Goal: Task Accomplishment & Management: Manage account settings

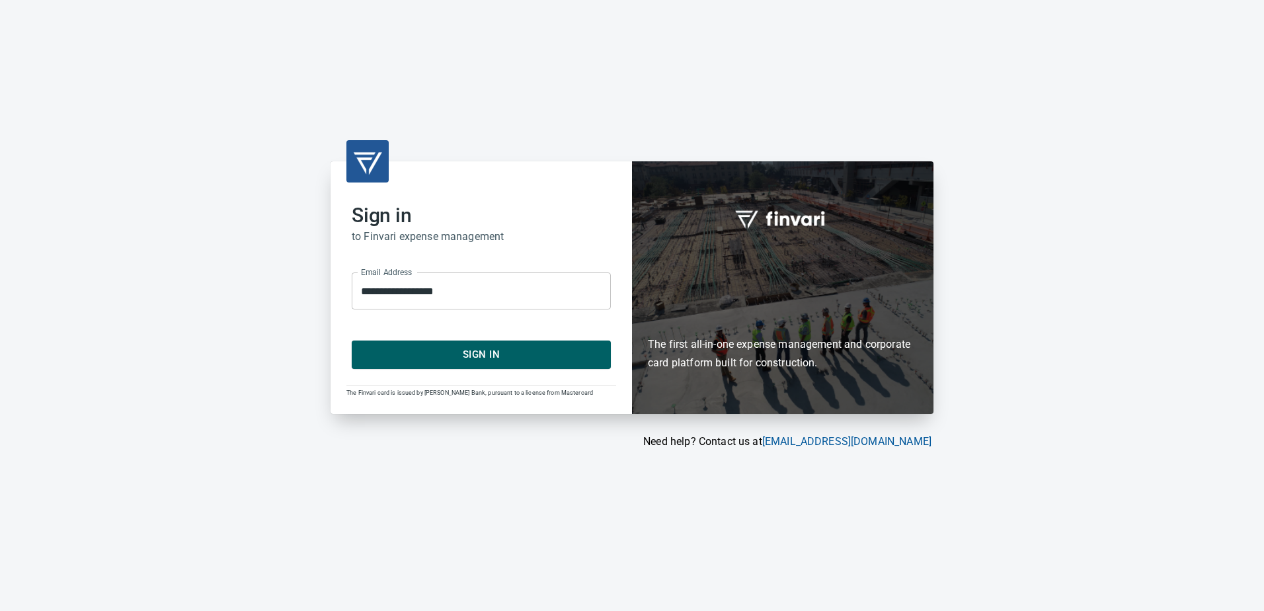
click at [445, 360] on span "Sign In" at bounding box center [481, 354] width 230 height 17
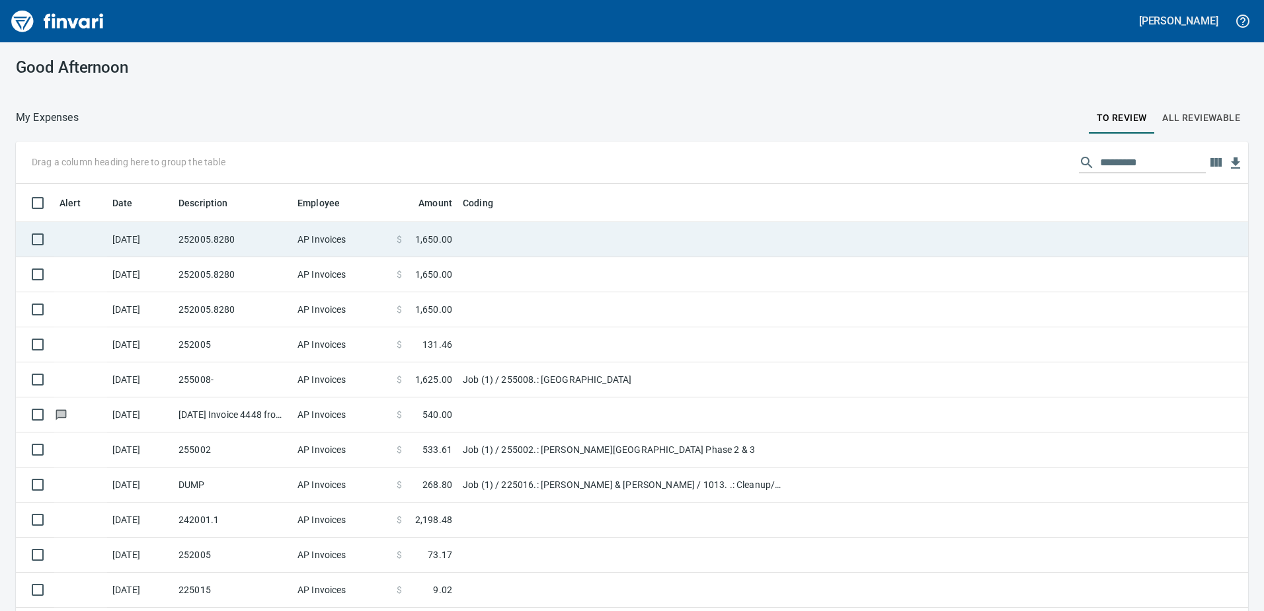
click at [407, 245] on span at bounding box center [408, 239] width 13 height 13
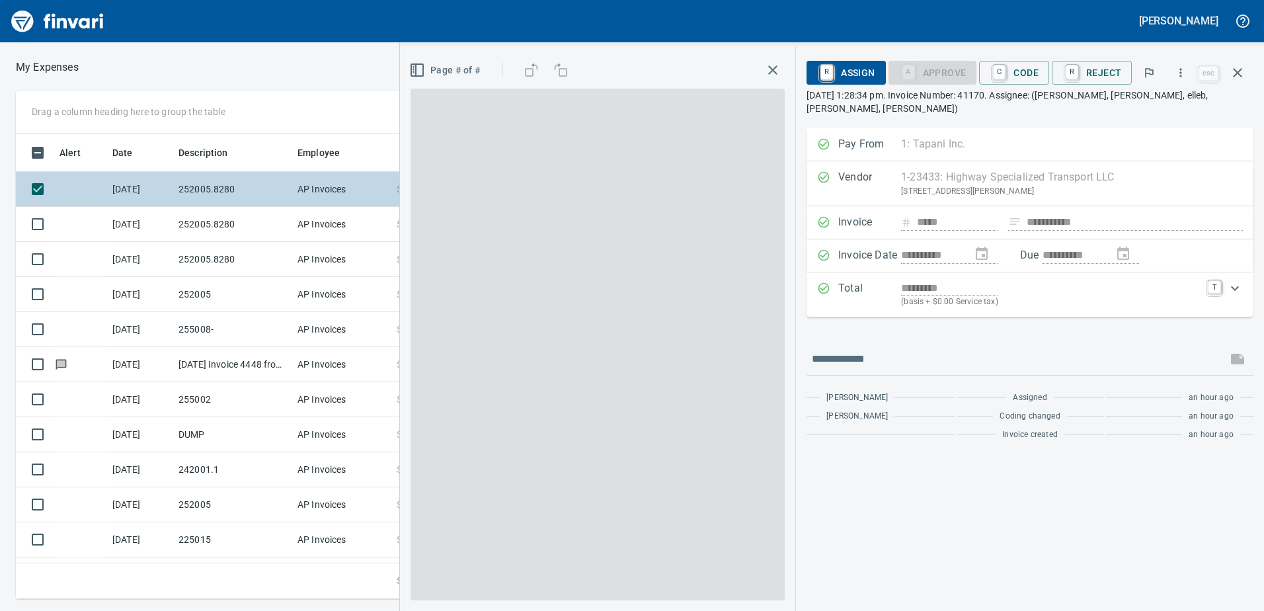
scroll to position [455, 882]
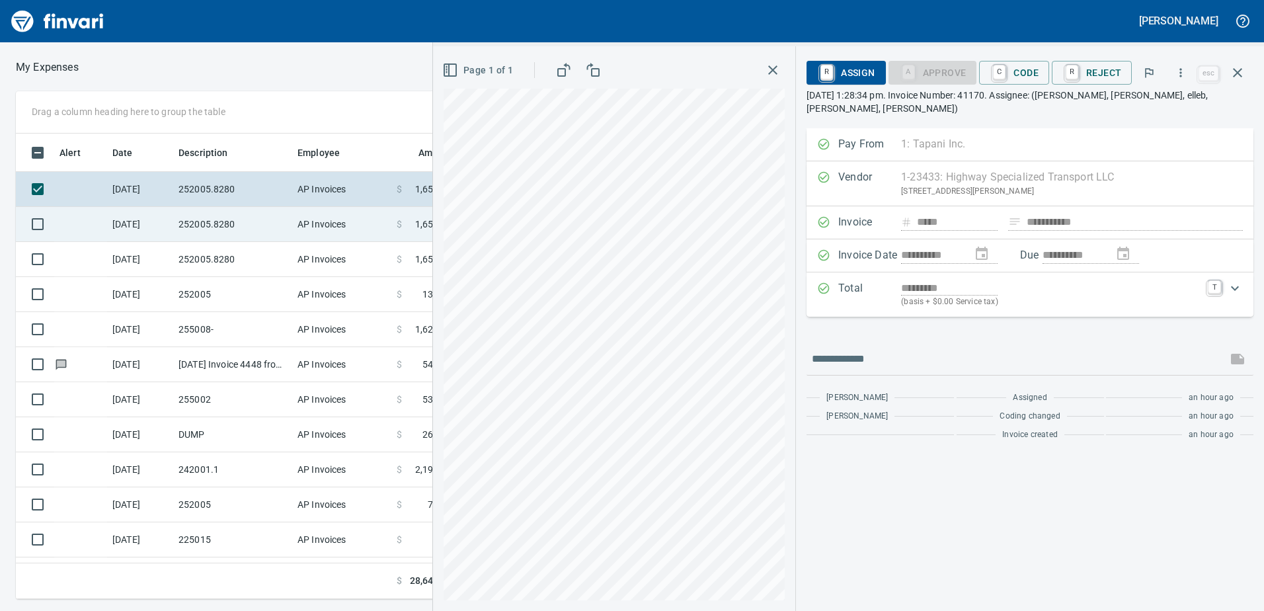
click at [358, 222] on td "AP Invoices" at bounding box center [341, 224] width 99 height 35
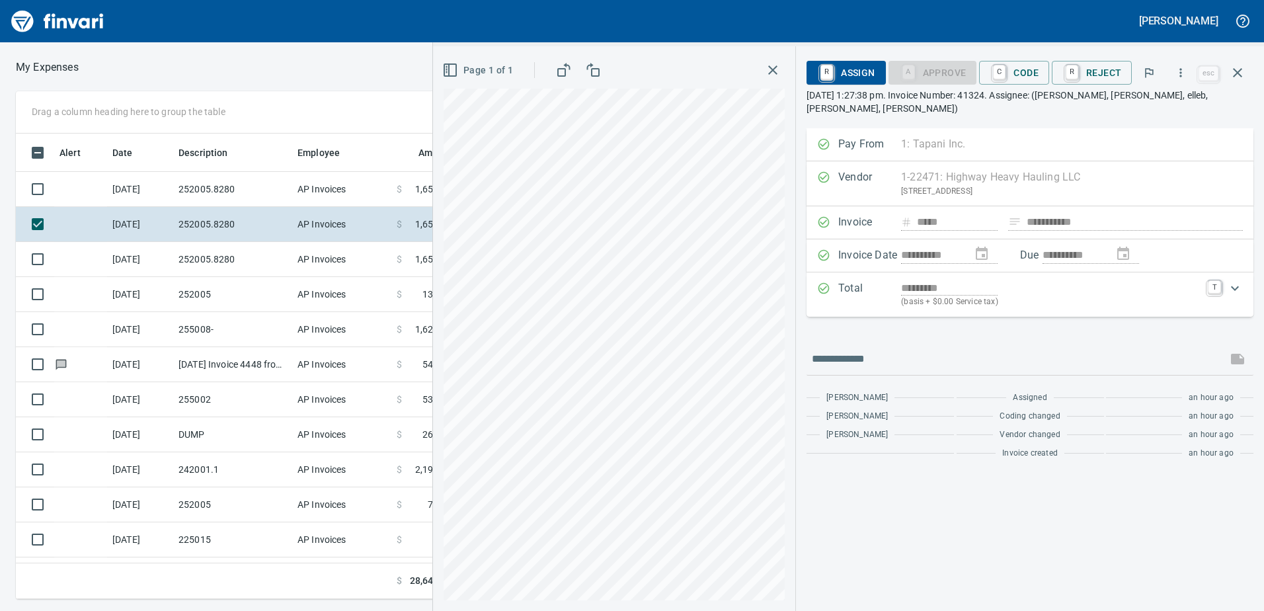
click at [769, 65] on icon "button" at bounding box center [773, 70] width 16 height 16
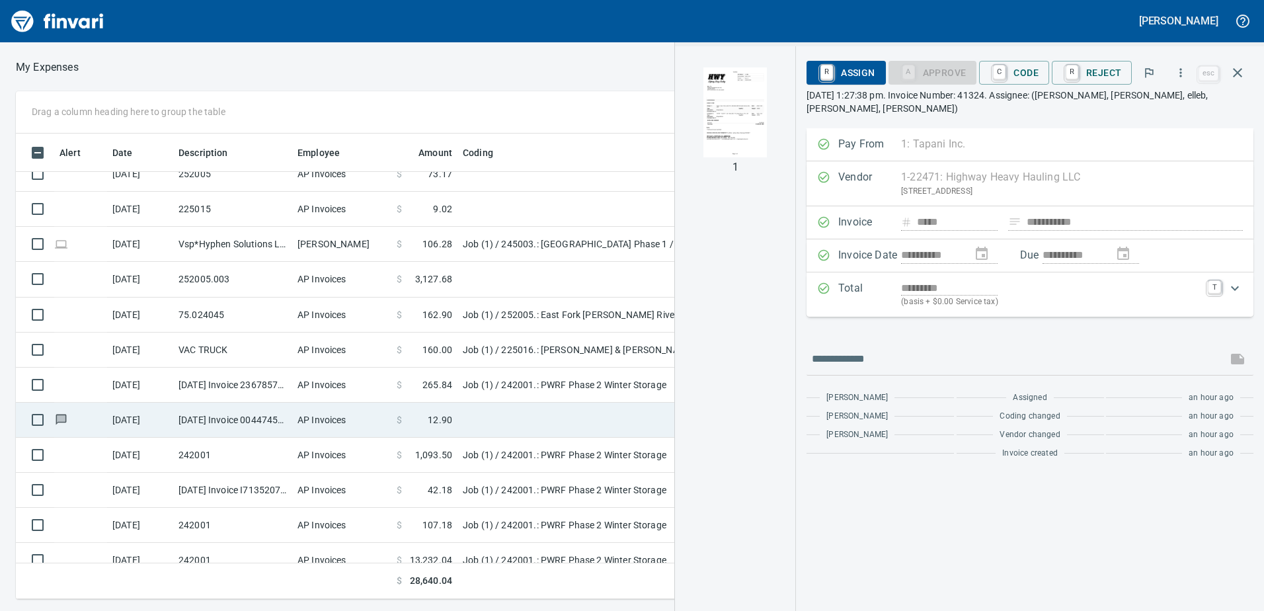
scroll to position [345, 0]
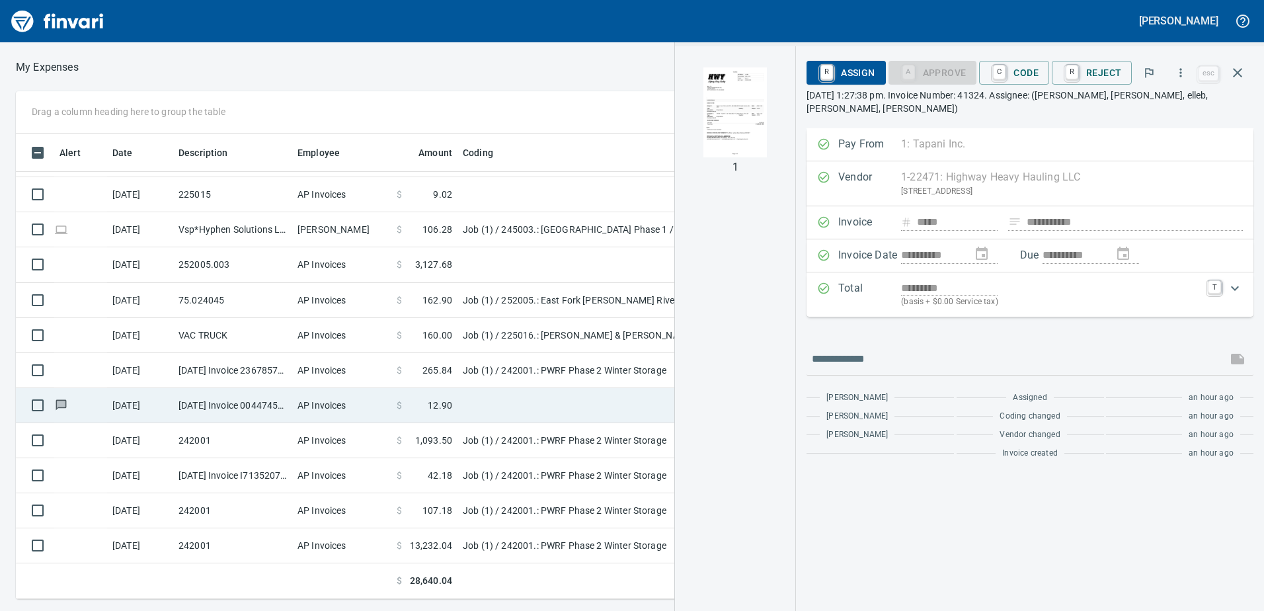
click at [242, 410] on td "[DATE] Invoice 0044745987 from [MEDICAL_DATA] Industrial (1-30405)" at bounding box center [232, 405] width 119 height 35
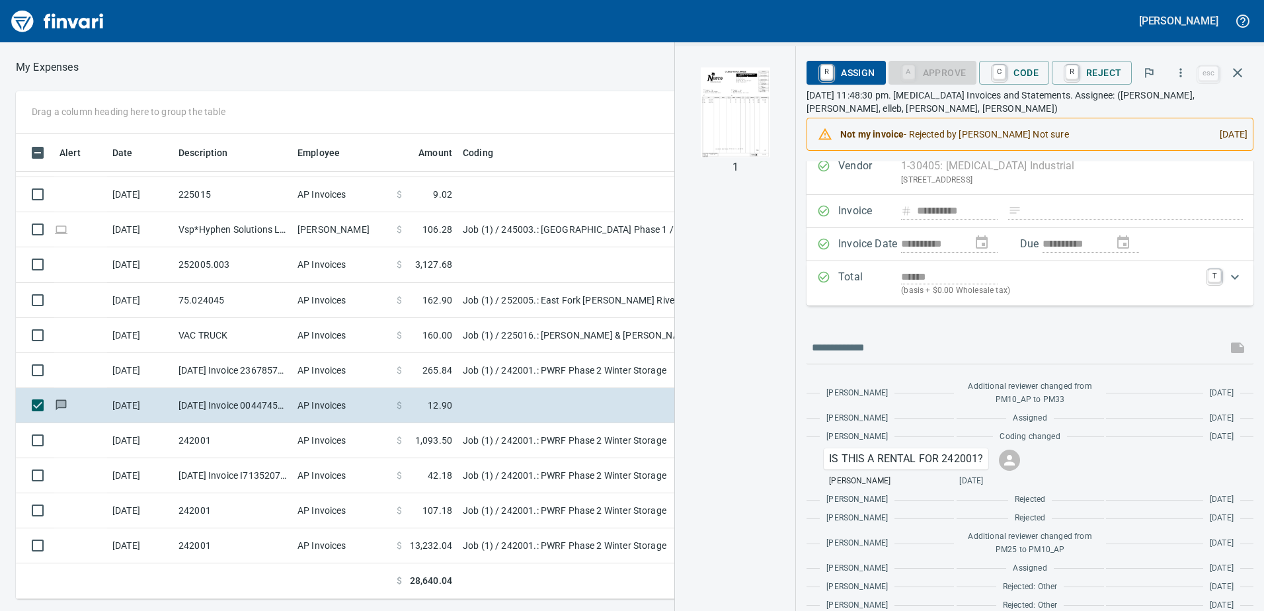
scroll to position [66, 0]
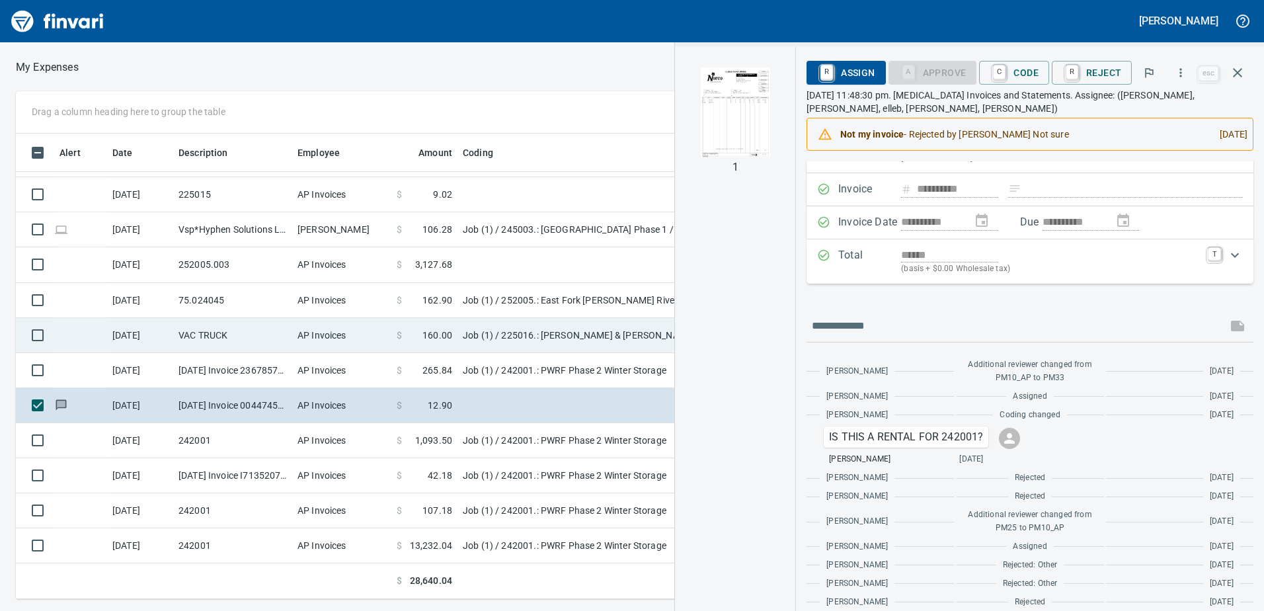
click at [434, 336] on span "160.00" at bounding box center [437, 335] width 30 height 13
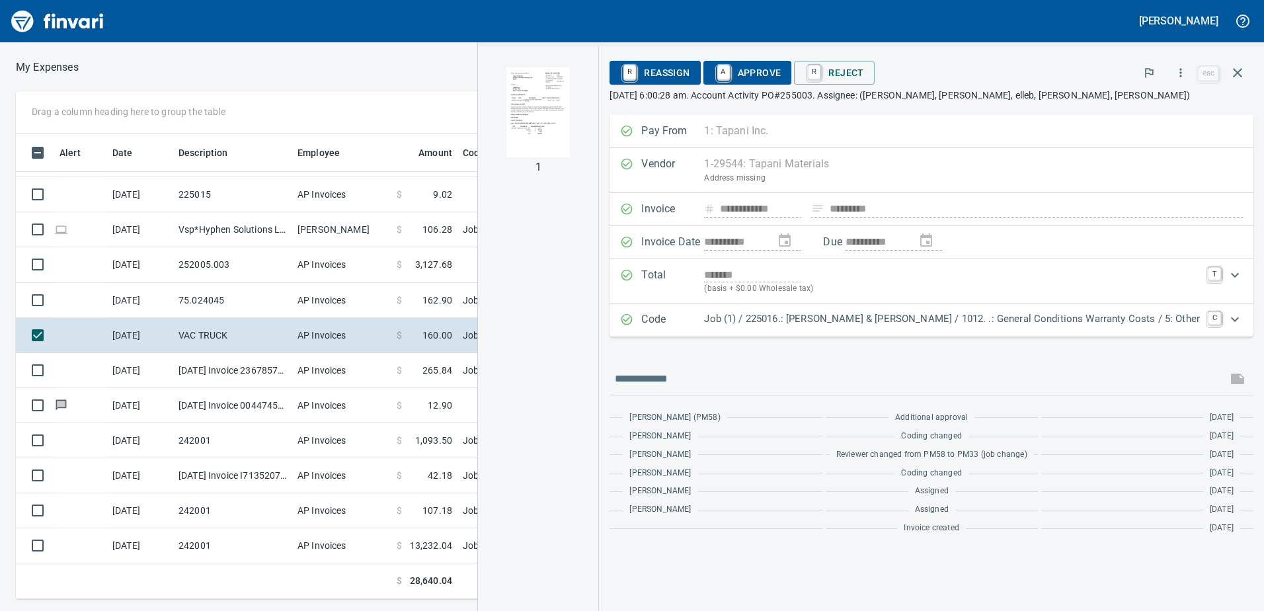
click at [583, 120] on img "button" at bounding box center [538, 112] width 90 height 90
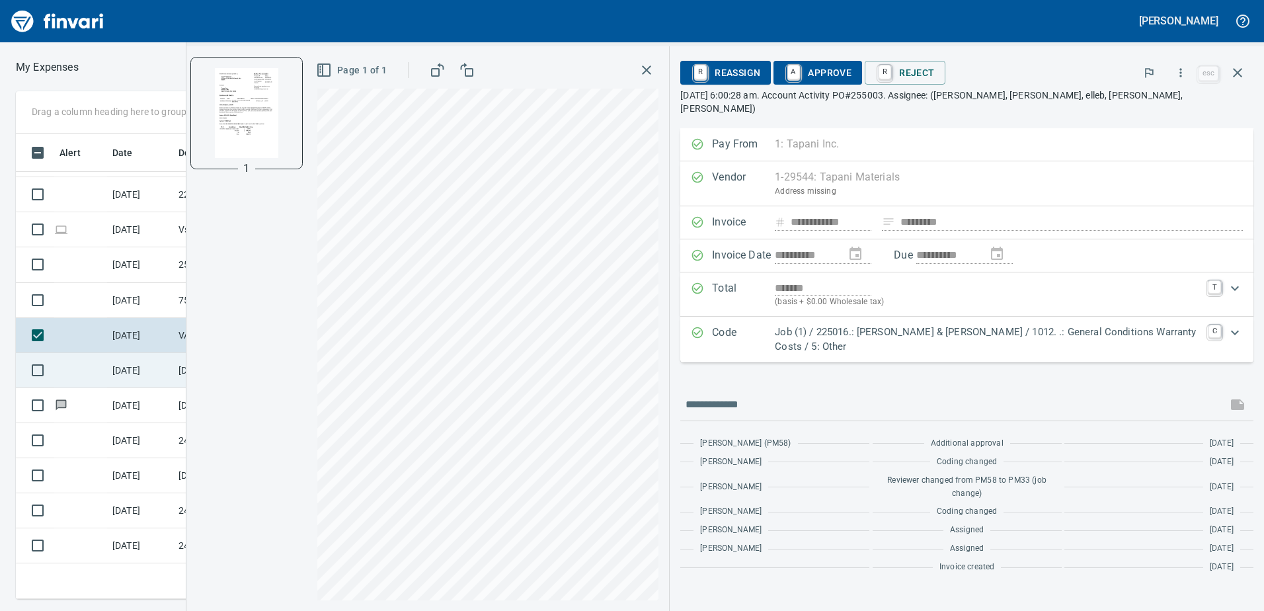
click at [128, 361] on td "[DATE]" at bounding box center [140, 370] width 66 height 35
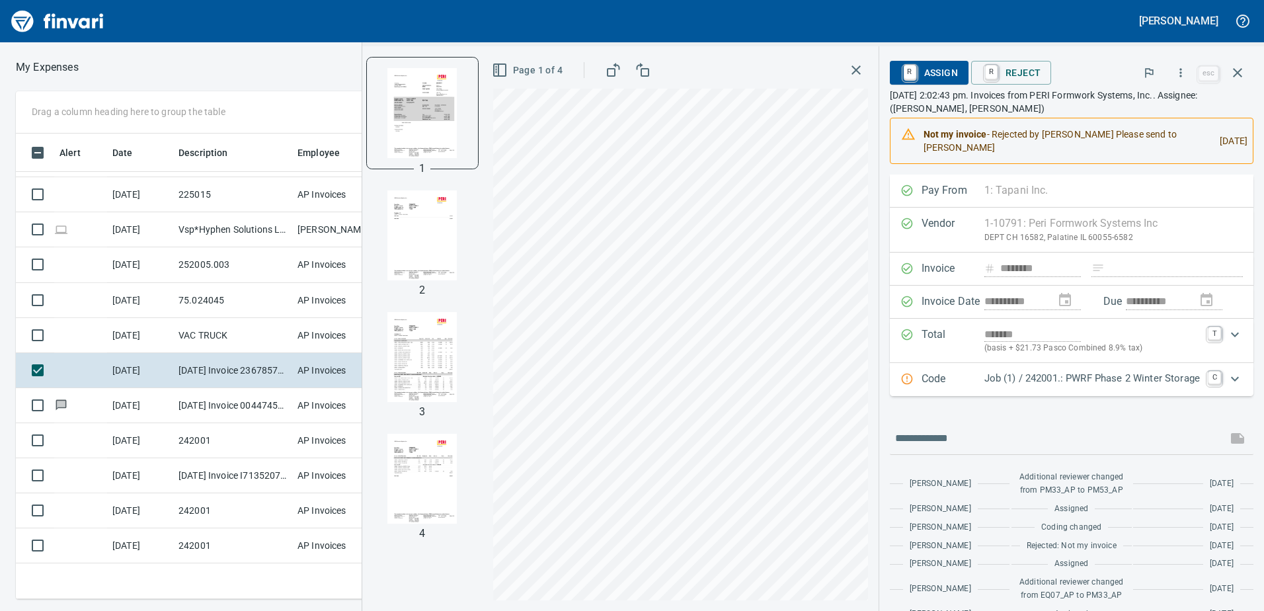
click at [848, 70] on icon "button" at bounding box center [856, 70] width 16 height 16
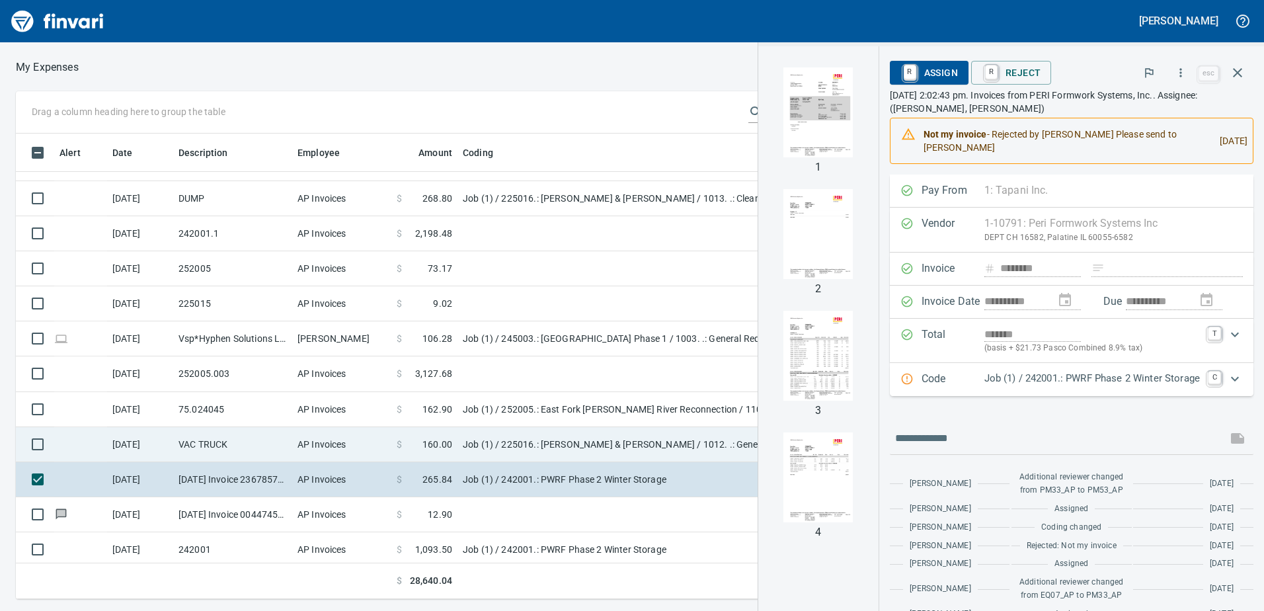
scroll to position [213, 0]
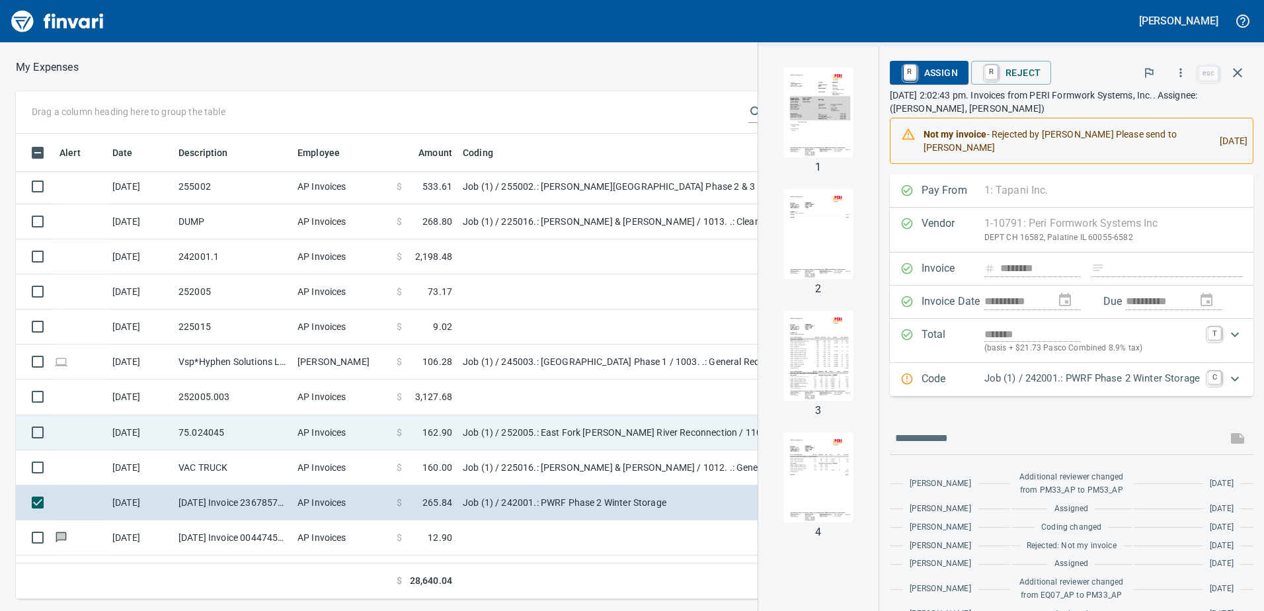
click at [526, 426] on td "Job (1) / 252005.: East Fork [PERSON_NAME] River Reconnection / 1100. .: Job Sh…" at bounding box center [622, 432] width 331 height 35
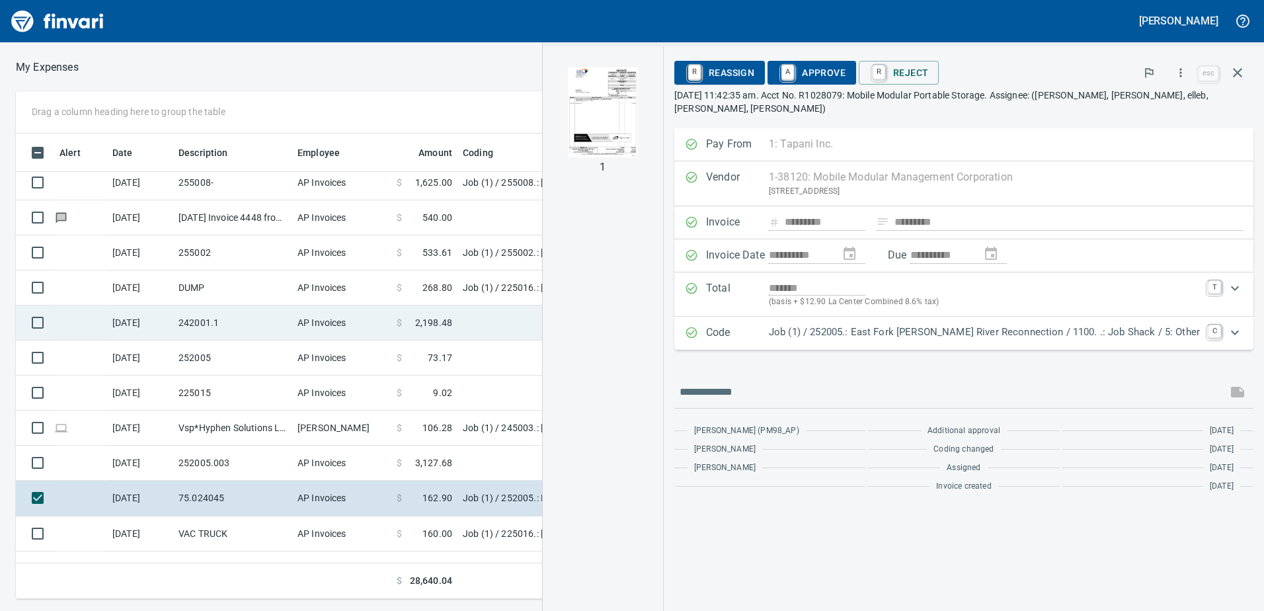
scroll to position [81, 0]
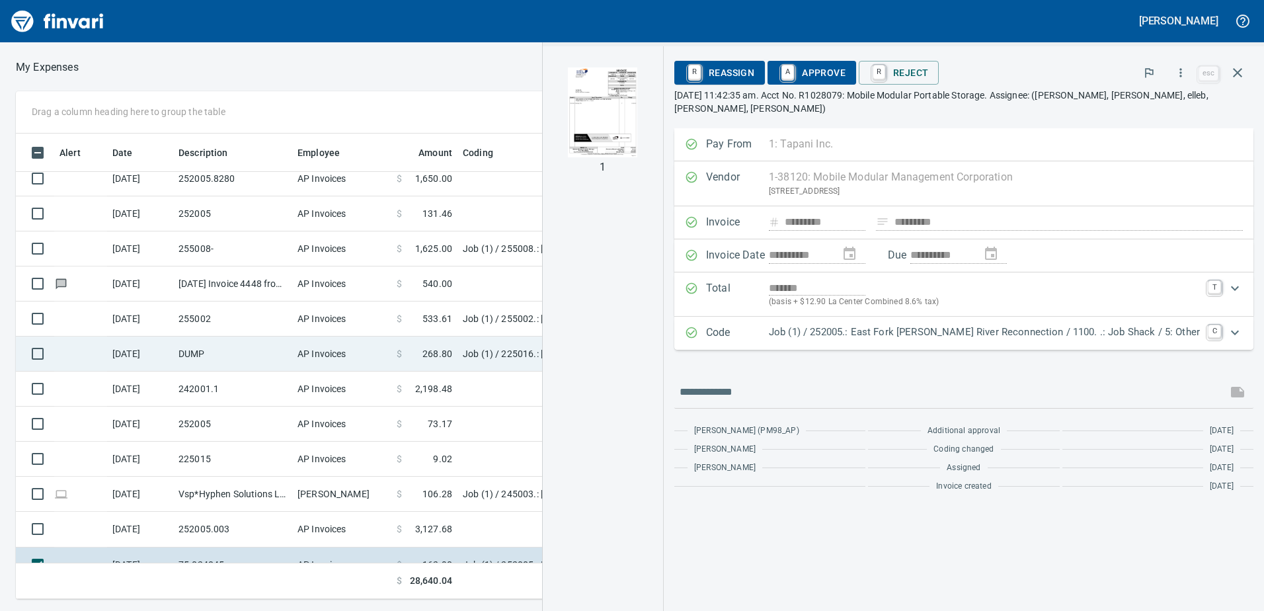
click at [369, 340] on td "AP Invoices" at bounding box center [341, 353] width 99 height 35
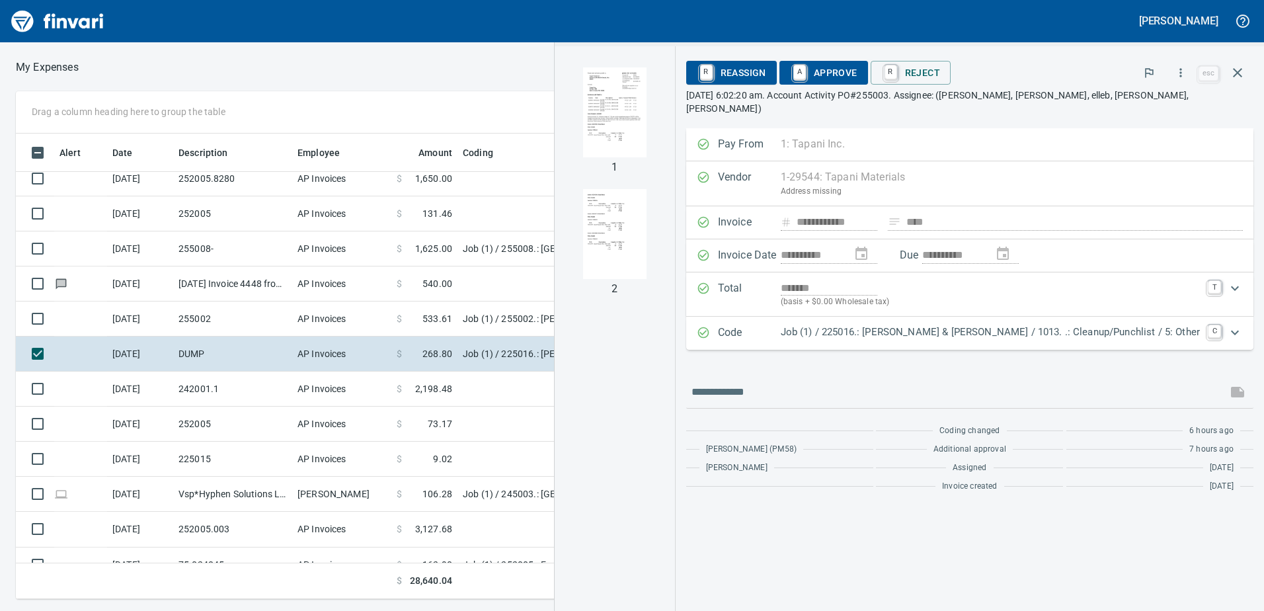
scroll to position [455, 882]
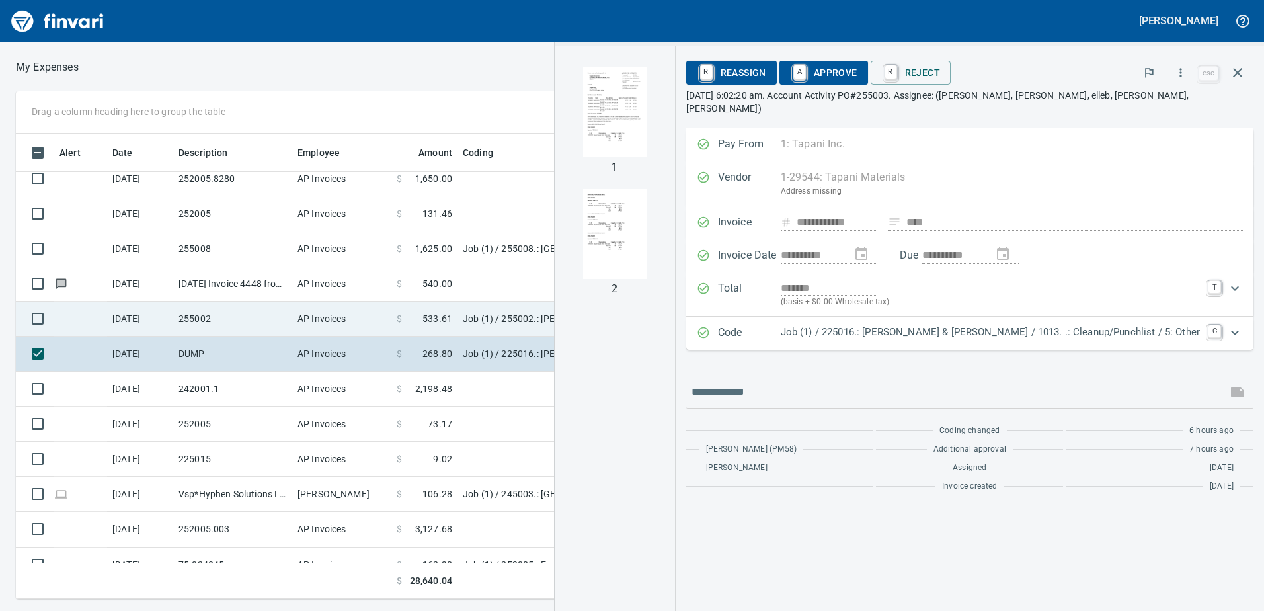
click at [484, 317] on td "Job (1) / 255002.: [PERSON_NAME][GEOGRAPHIC_DATA] Phase 2 & 3" at bounding box center [622, 318] width 331 height 35
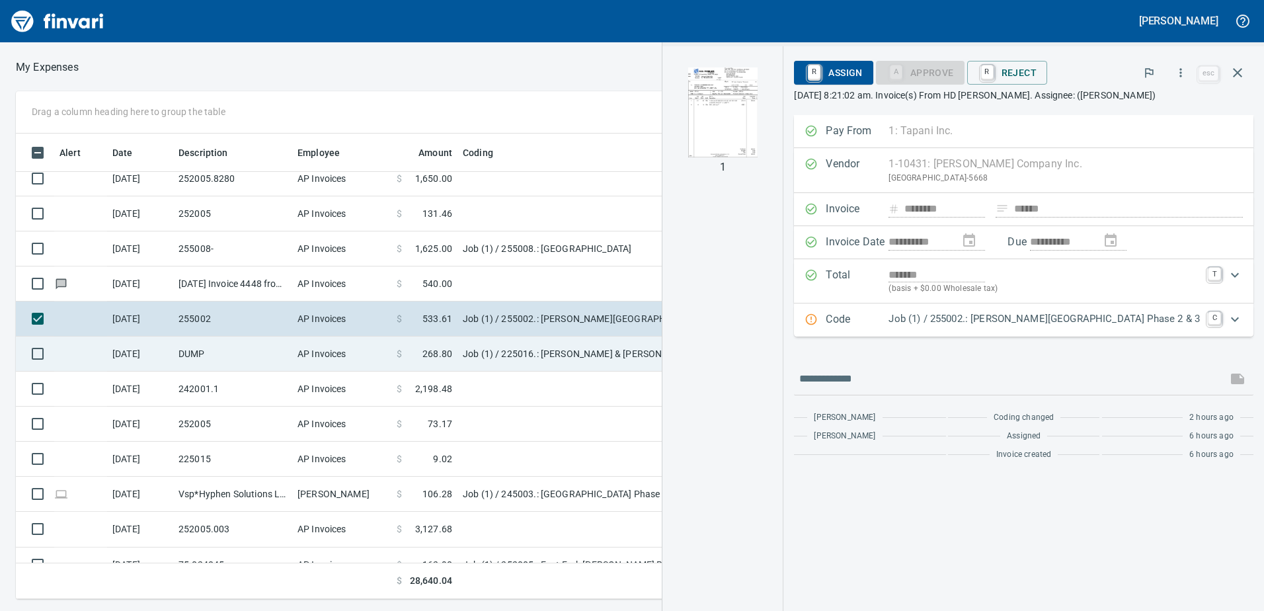
click at [510, 355] on td "Job (1) / 225016.: [PERSON_NAME] & [PERSON_NAME] / 1013. .: Cleanup/Punchlist /…" at bounding box center [622, 353] width 331 height 35
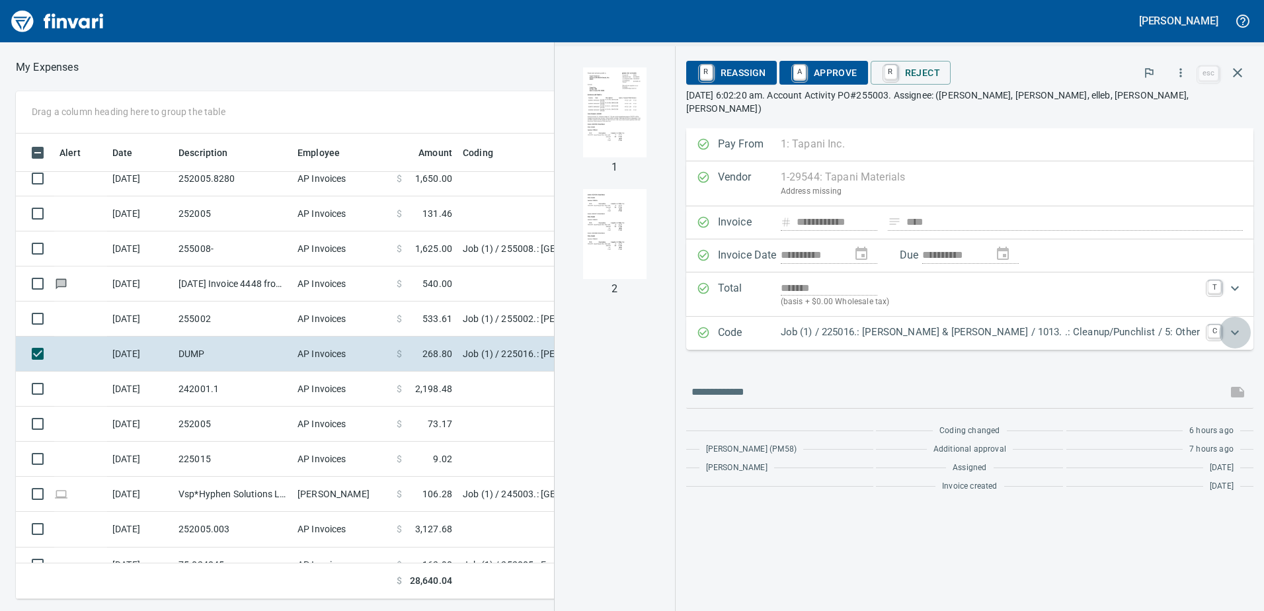
click at [1240, 325] on icon "Expand" at bounding box center [1235, 333] width 16 height 16
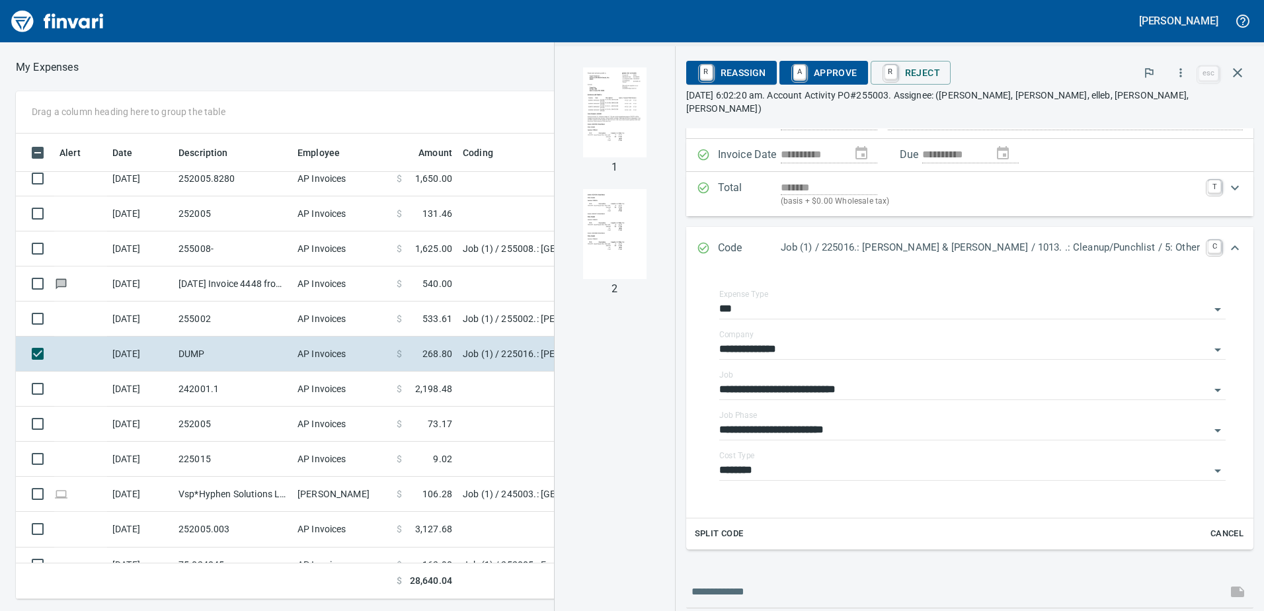
scroll to position [184, 0]
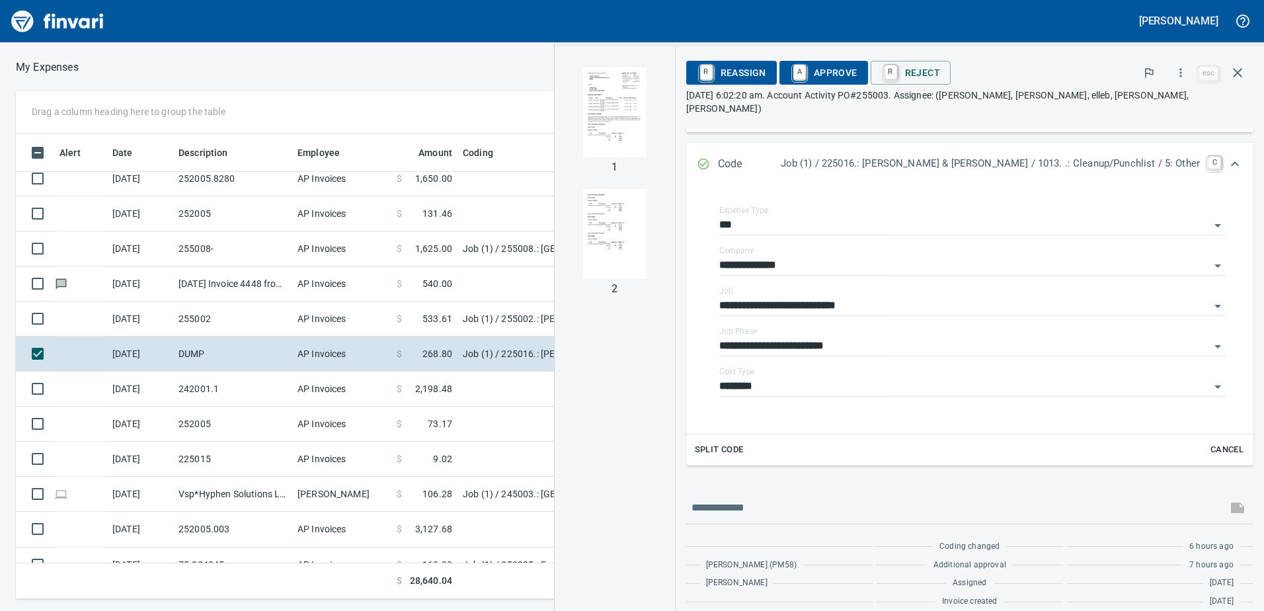
click at [857, 72] on span "A Approve" at bounding box center [823, 72] width 67 height 22
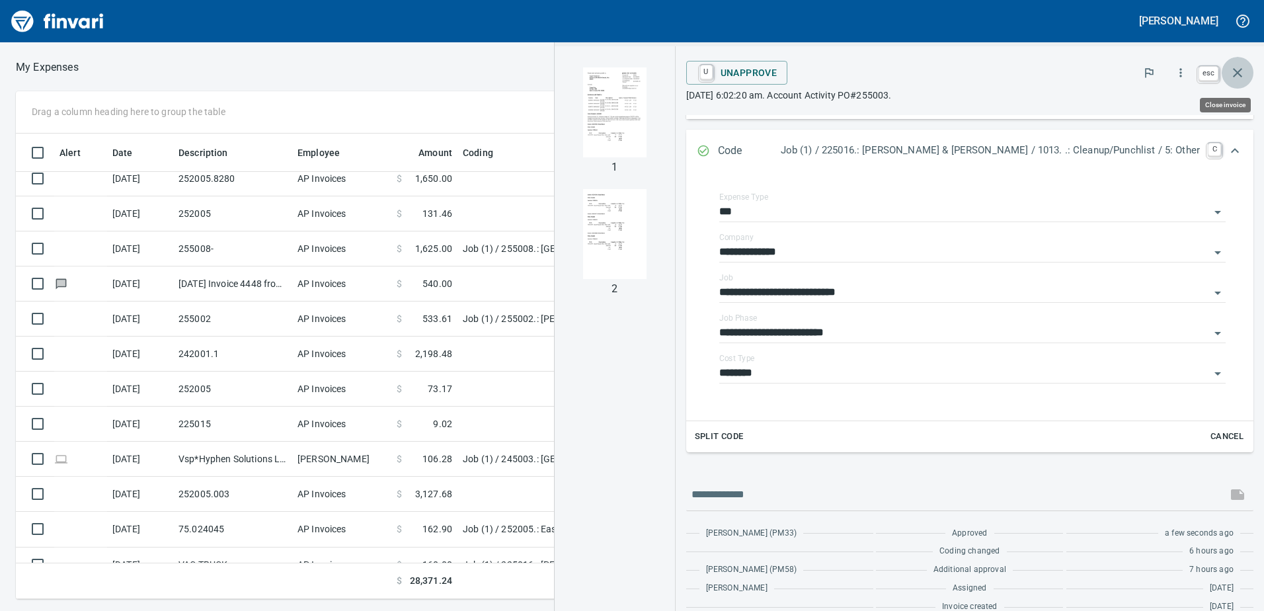
click at [1236, 67] on icon "button" at bounding box center [1237, 73] width 16 height 16
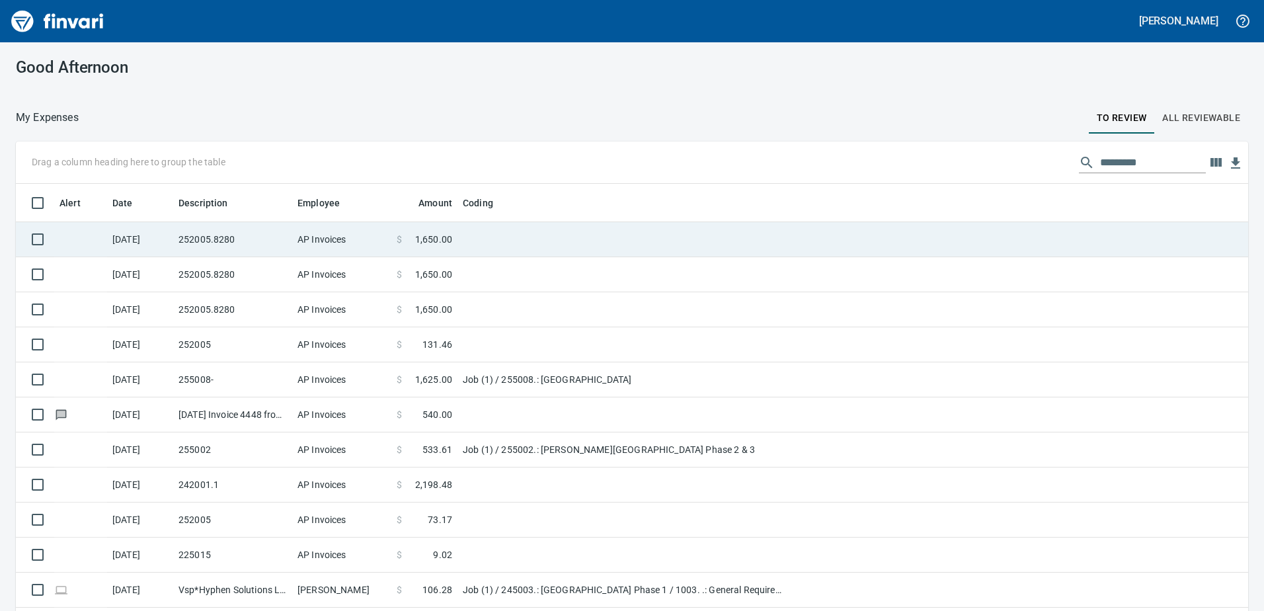
click at [311, 243] on td "AP Invoices" at bounding box center [341, 239] width 99 height 35
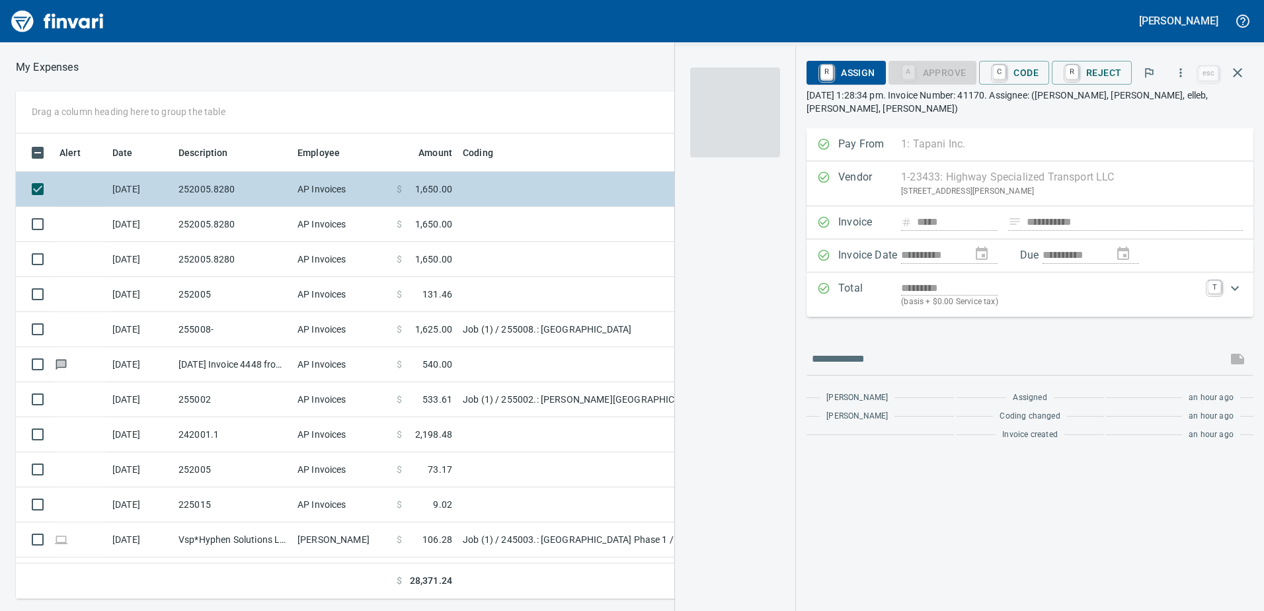
scroll to position [455, 882]
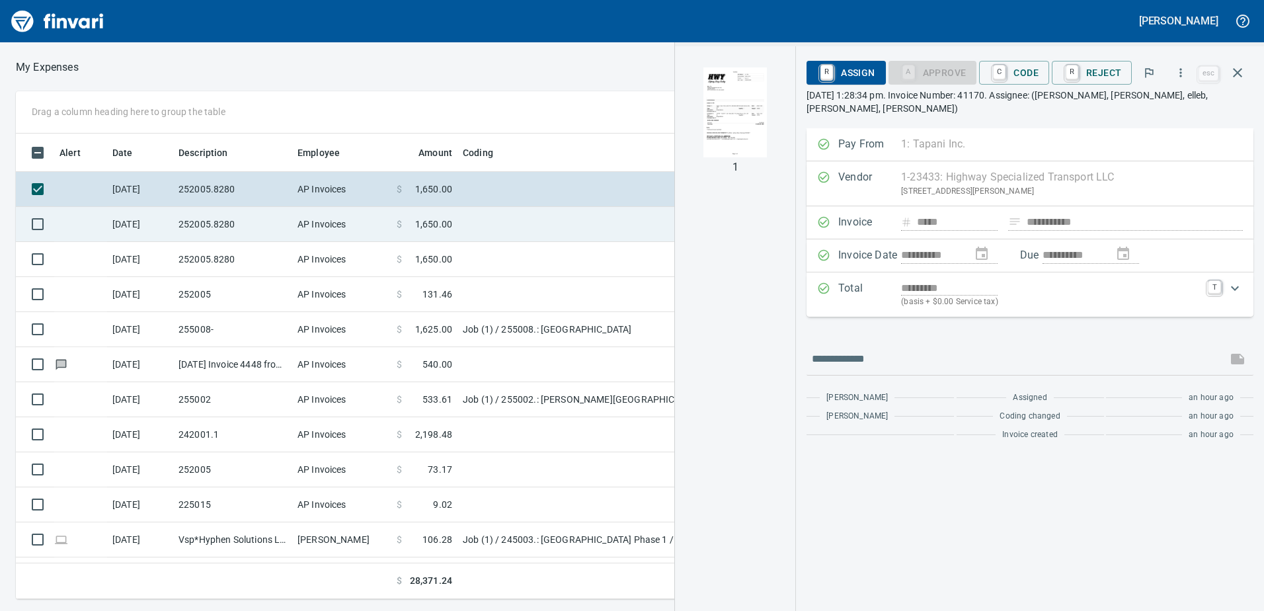
click at [298, 232] on td "AP Invoices" at bounding box center [341, 224] width 99 height 35
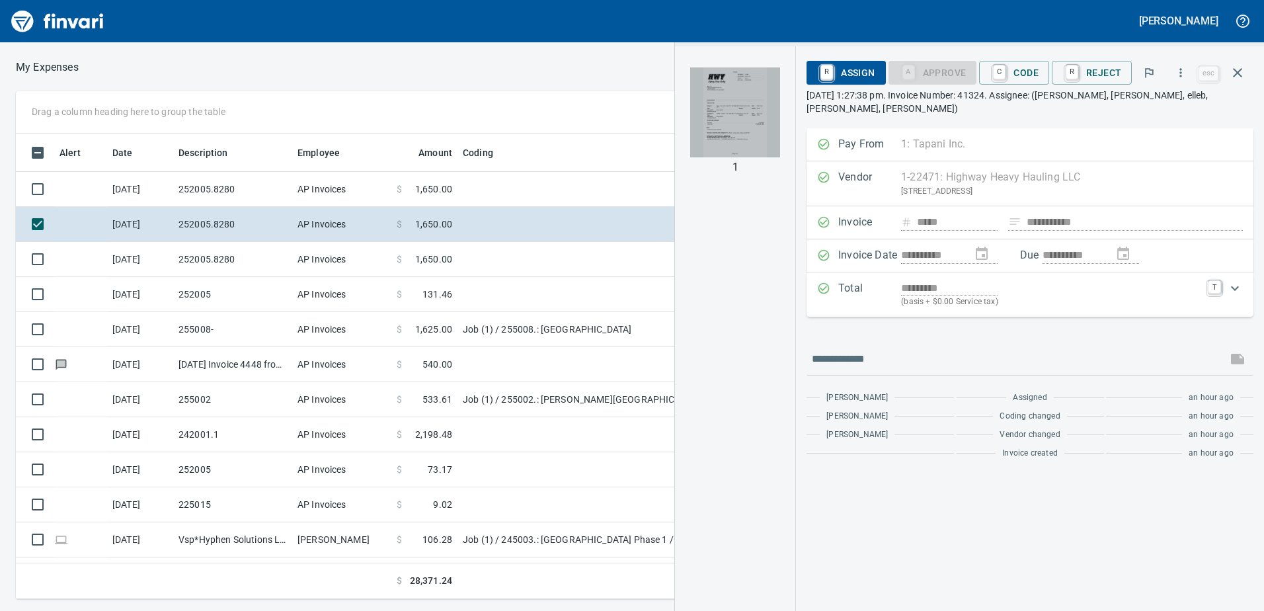
click at [733, 97] on img "button" at bounding box center [735, 112] width 90 height 90
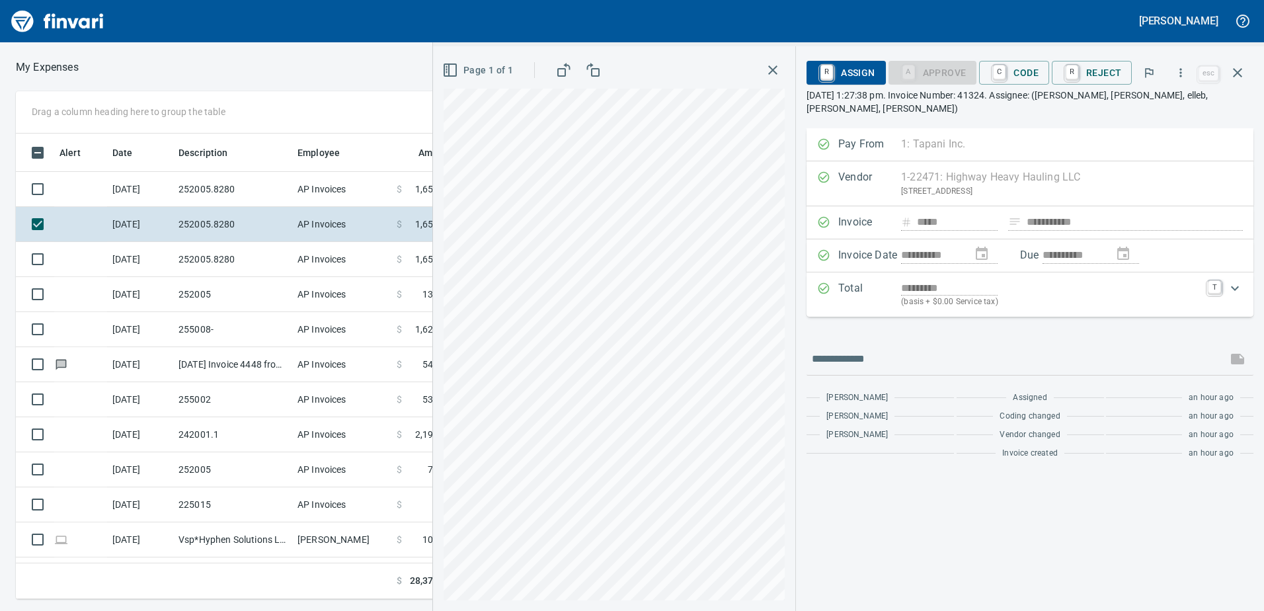
click at [774, 72] on icon "button" at bounding box center [772, 69] width 9 height 9
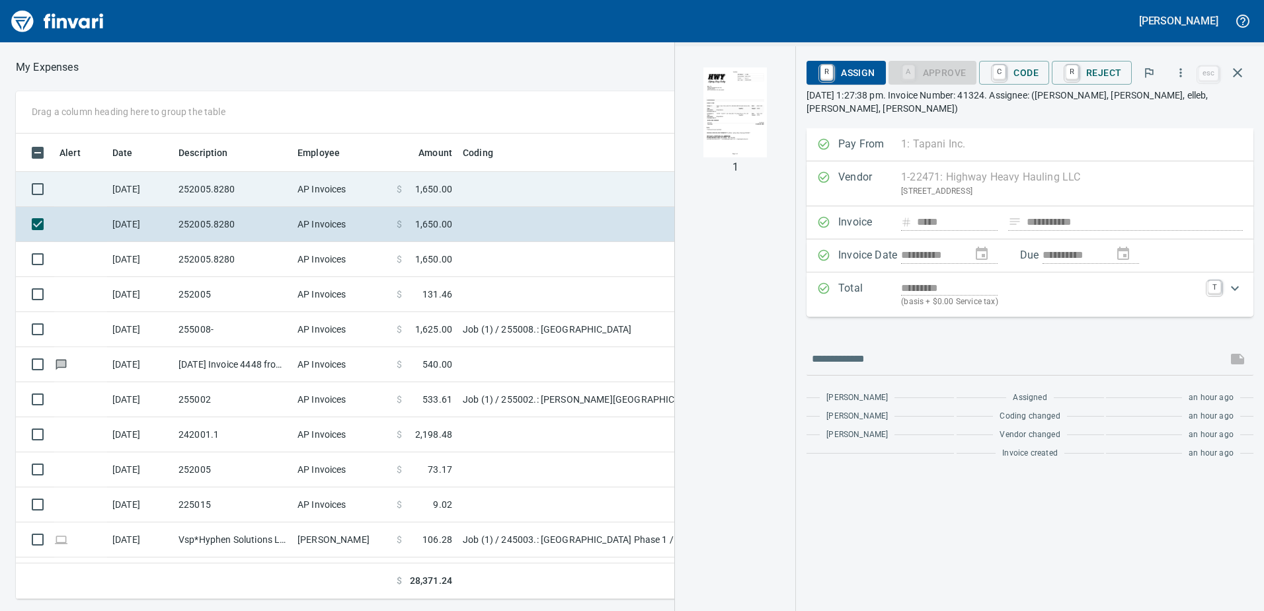
click at [480, 185] on td at bounding box center [622, 189] width 331 height 35
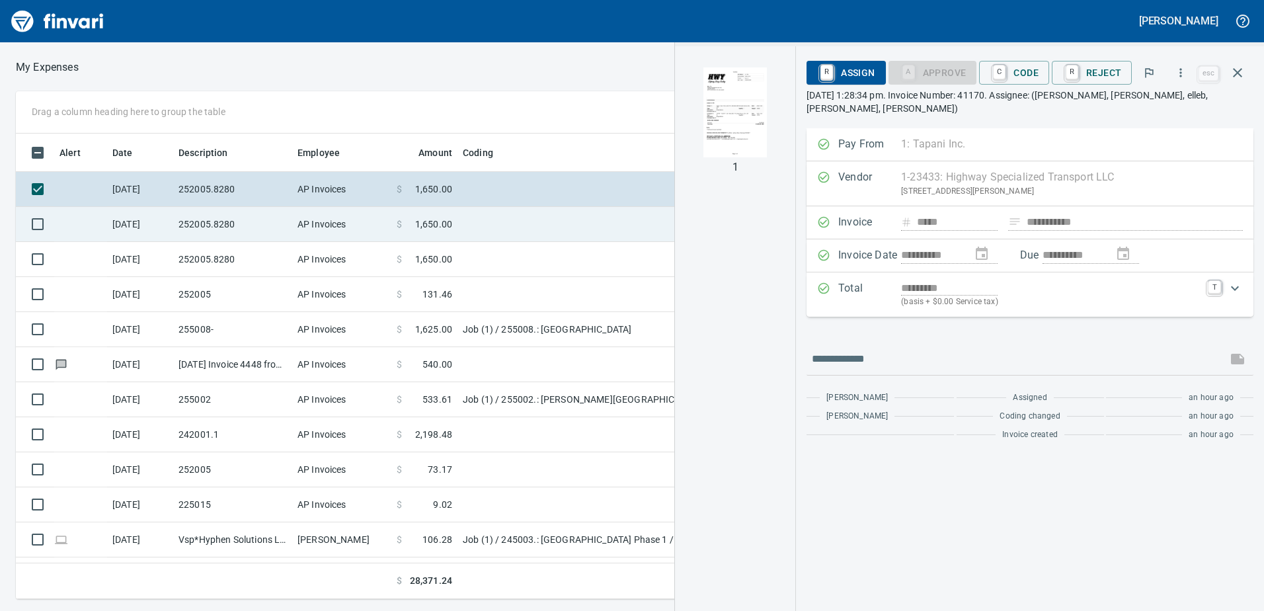
click at [490, 218] on td at bounding box center [622, 224] width 331 height 35
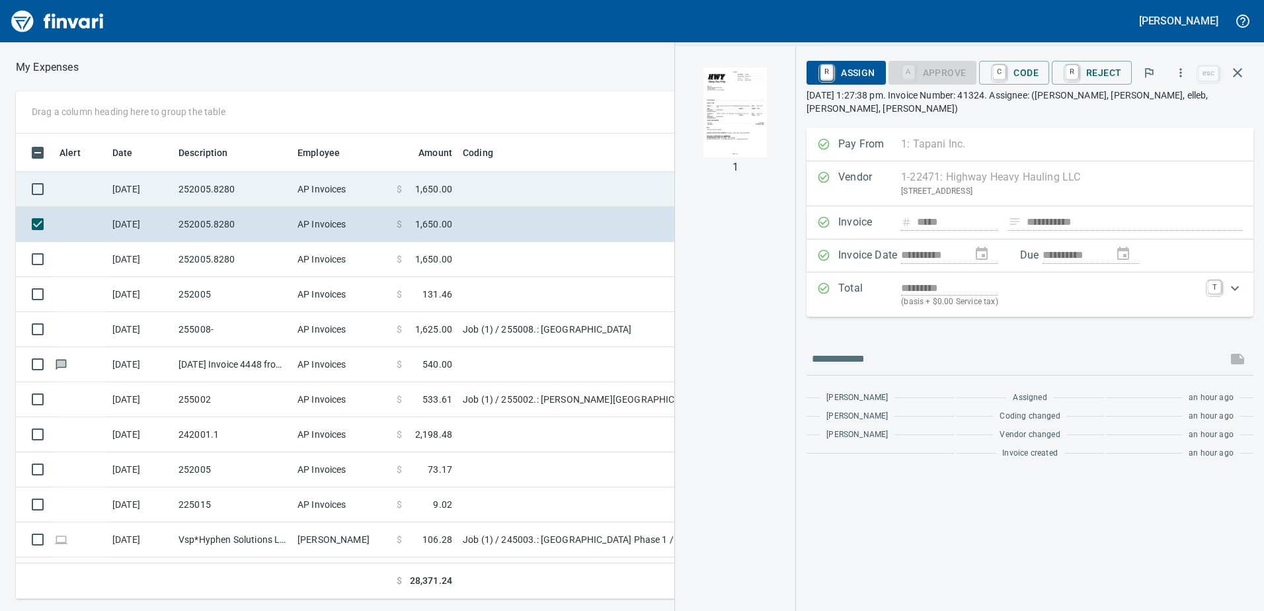
click at [488, 189] on td at bounding box center [622, 189] width 331 height 35
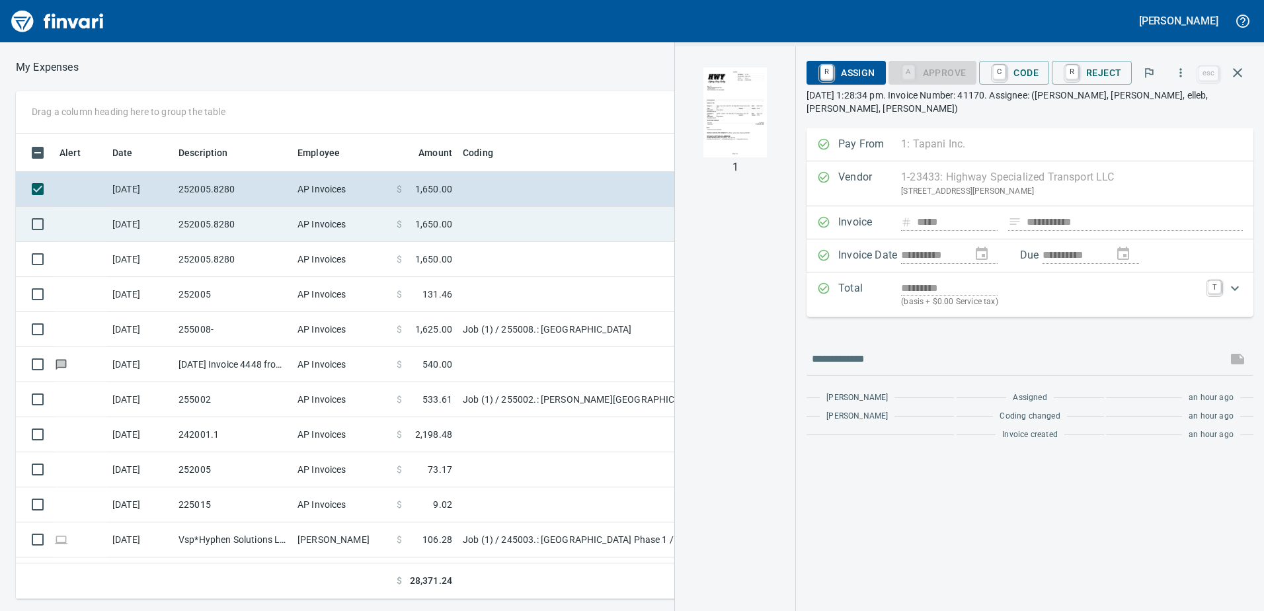
click at [490, 221] on td at bounding box center [622, 224] width 331 height 35
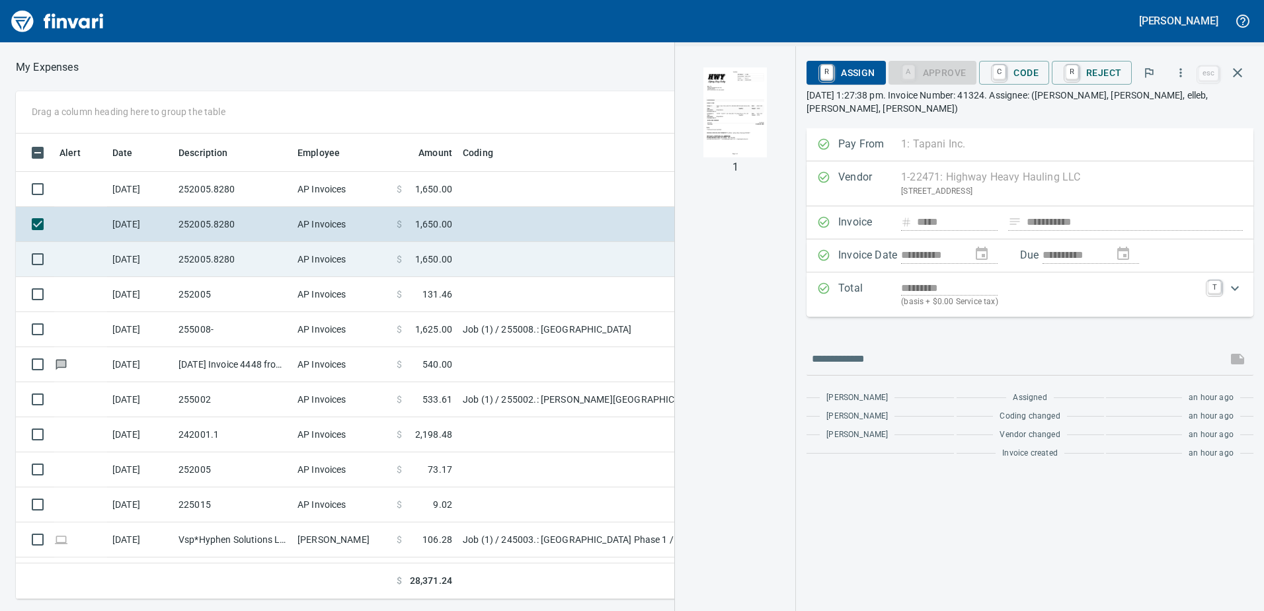
click at [474, 268] on td at bounding box center [622, 259] width 331 height 35
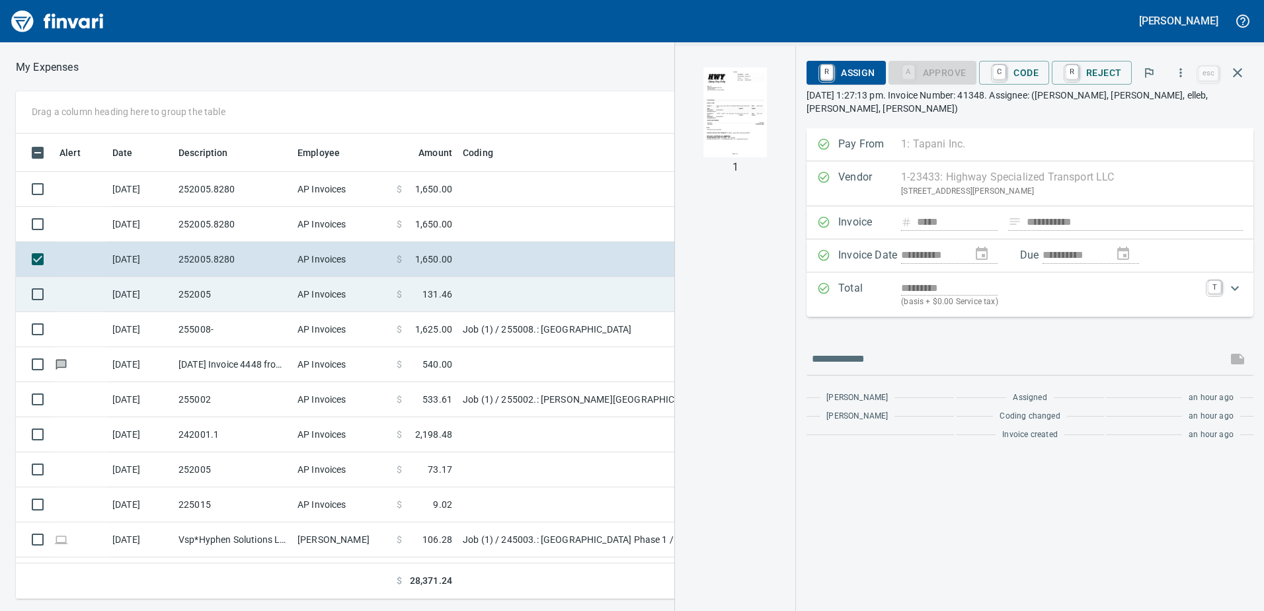
click at [481, 305] on td at bounding box center [622, 294] width 331 height 35
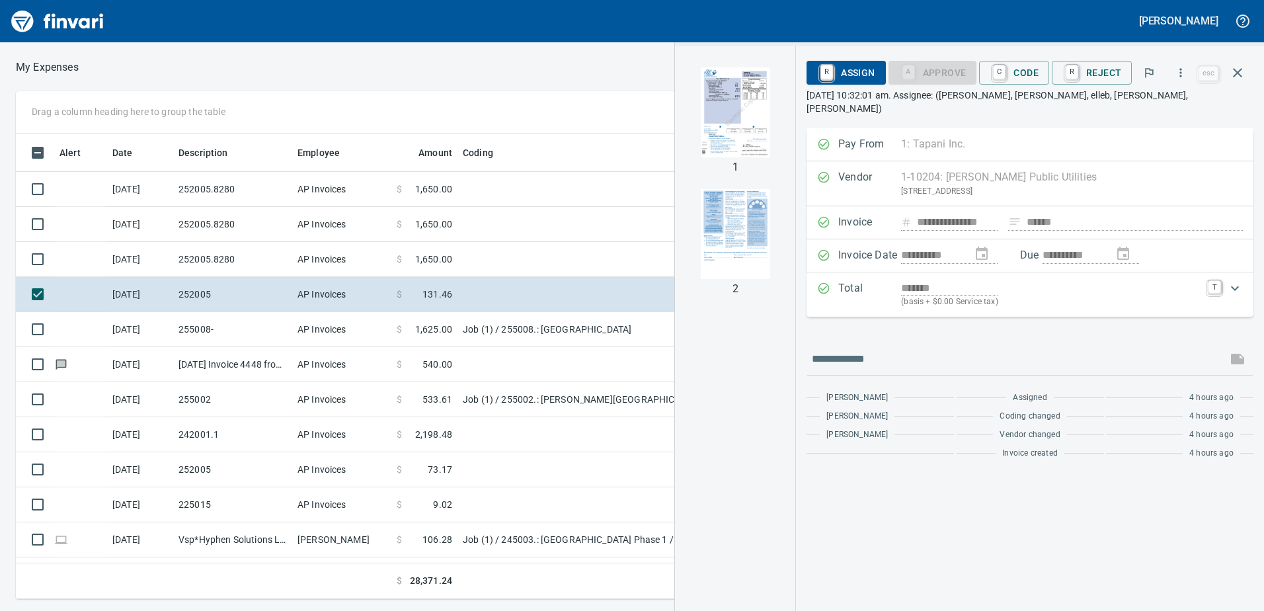
click at [737, 85] on img "button" at bounding box center [735, 112] width 90 height 90
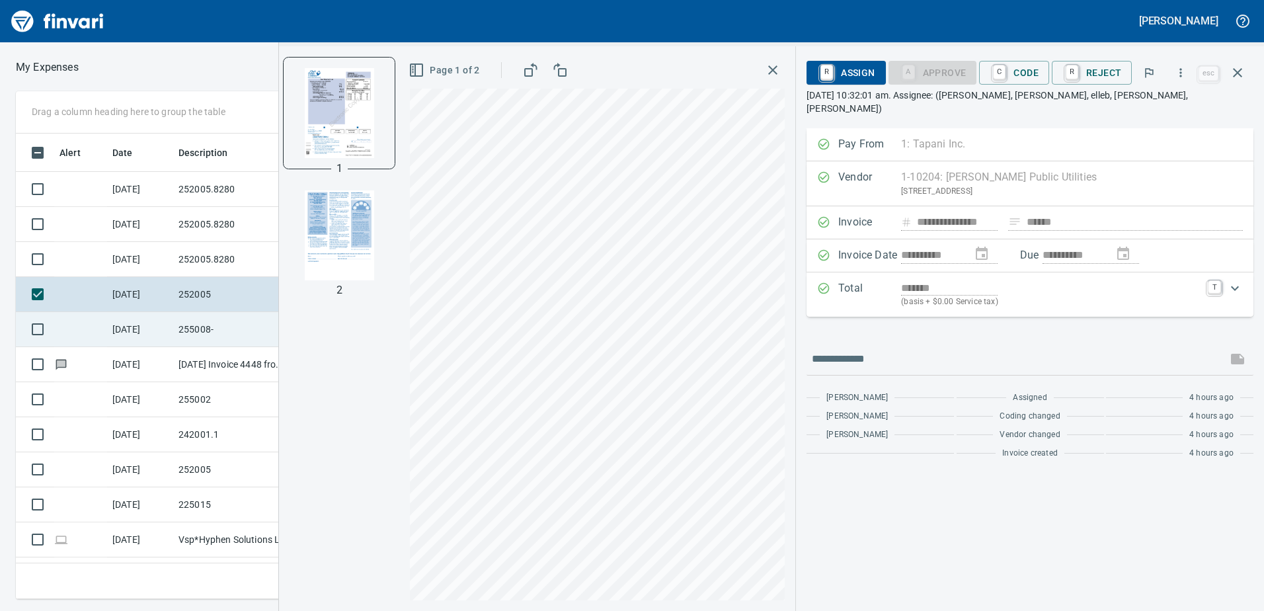
click at [186, 342] on td "255008-" at bounding box center [232, 329] width 119 height 35
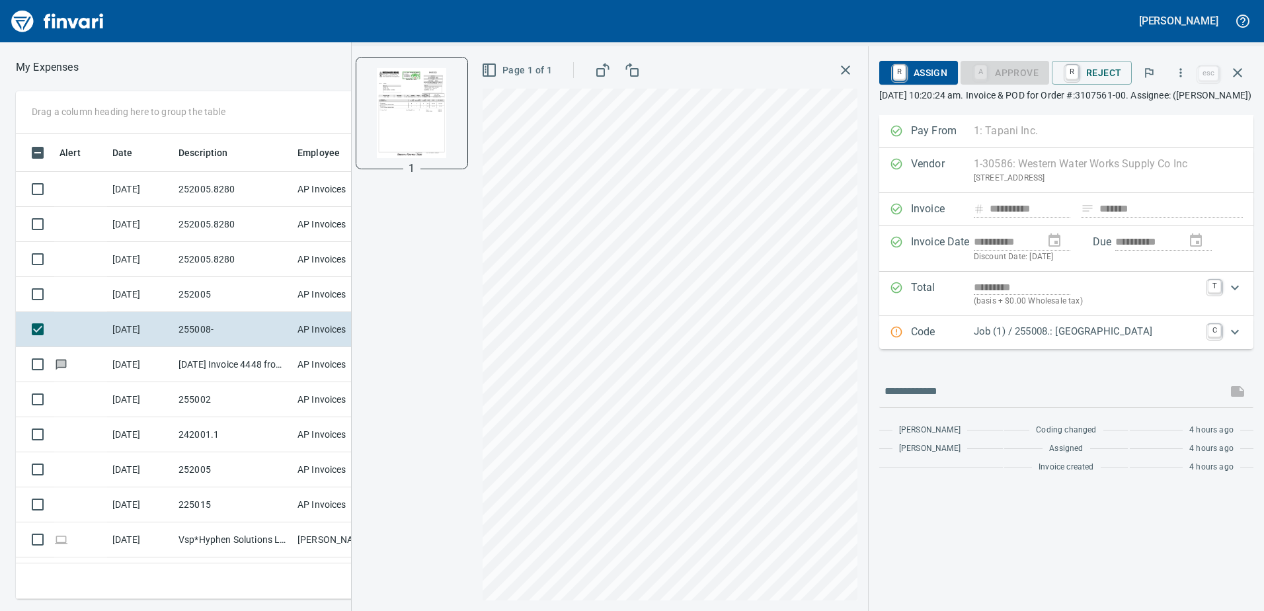
click at [459, 338] on div "1 Page 1 of 1" at bounding box center [610, 328] width 516 height 565
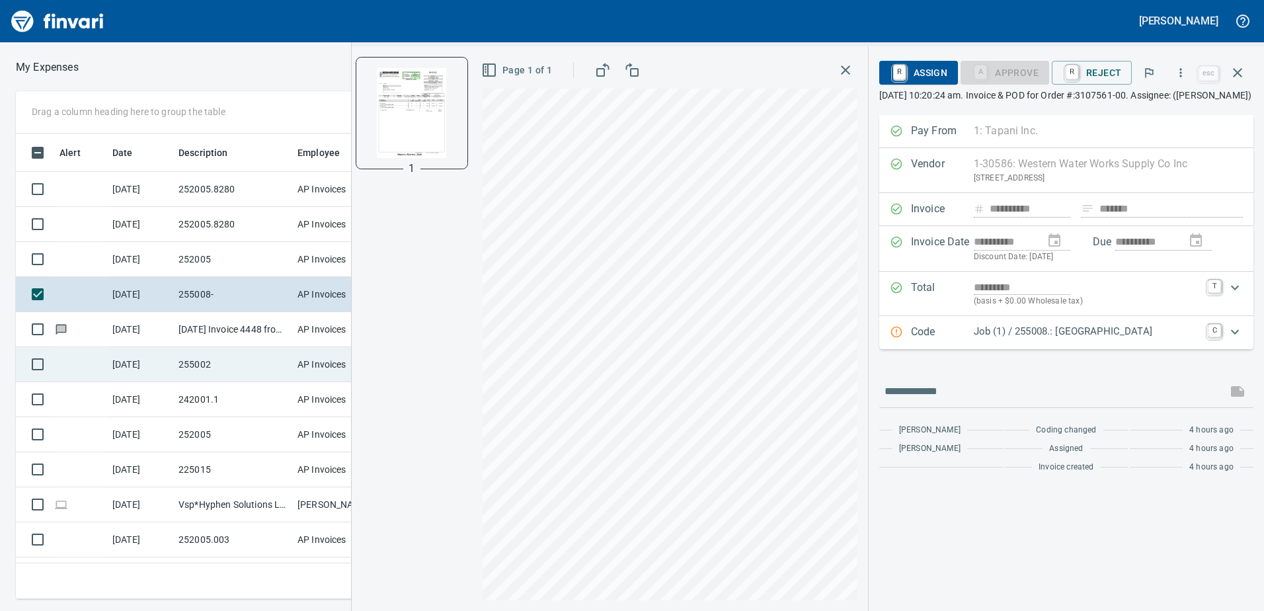
scroll to position [66, 0]
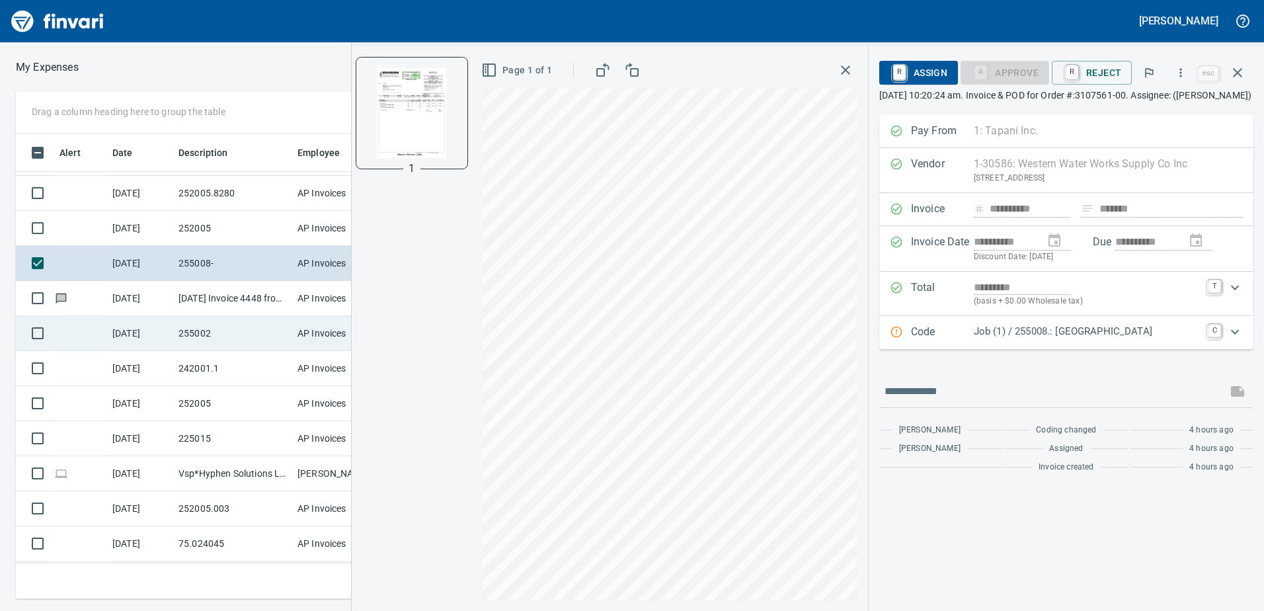
click at [262, 325] on td "255002" at bounding box center [232, 333] width 119 height 35
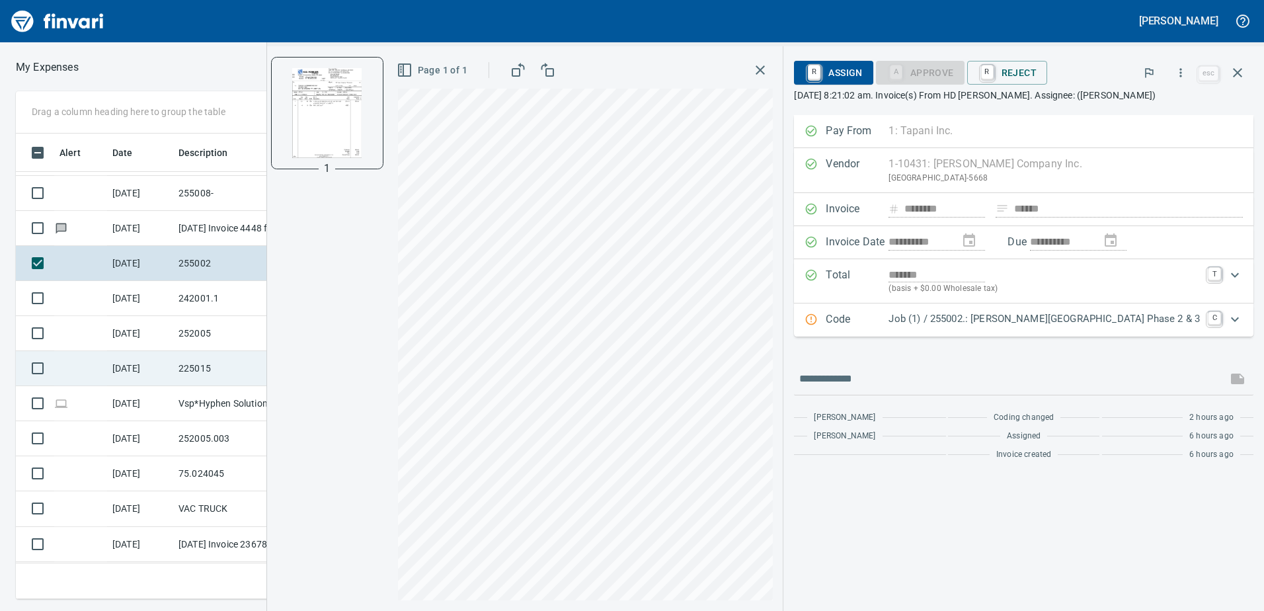
scroll to position [198, 0]
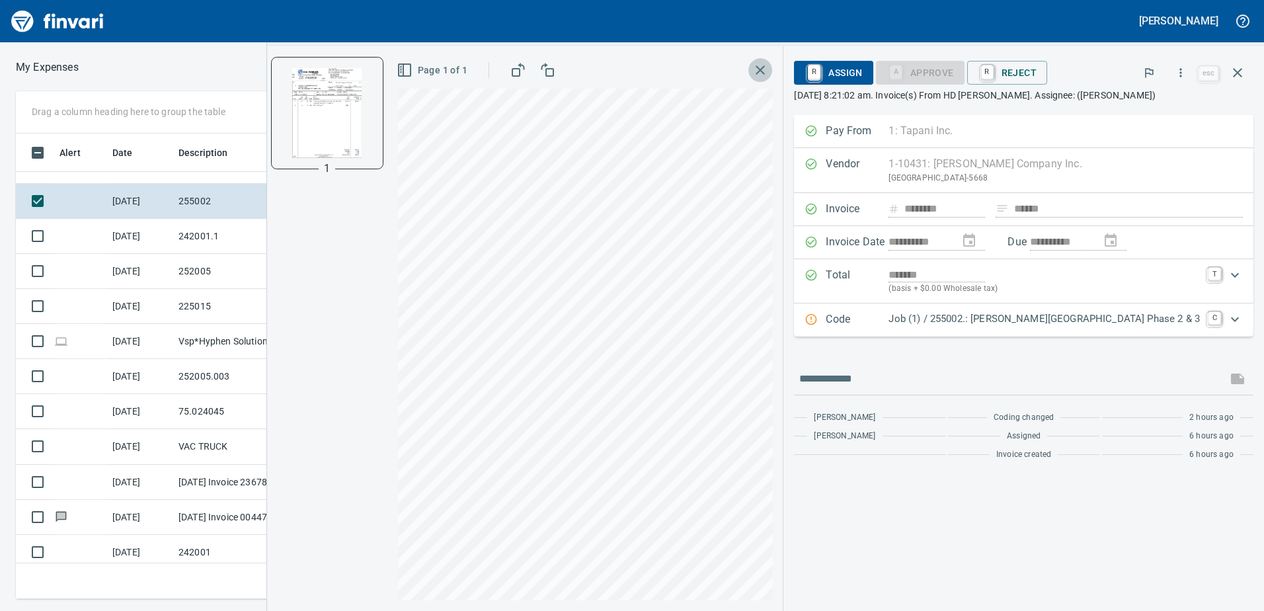
click at [765, 69] on icon "button" at bounding box center [760, 69] width 9 height 9
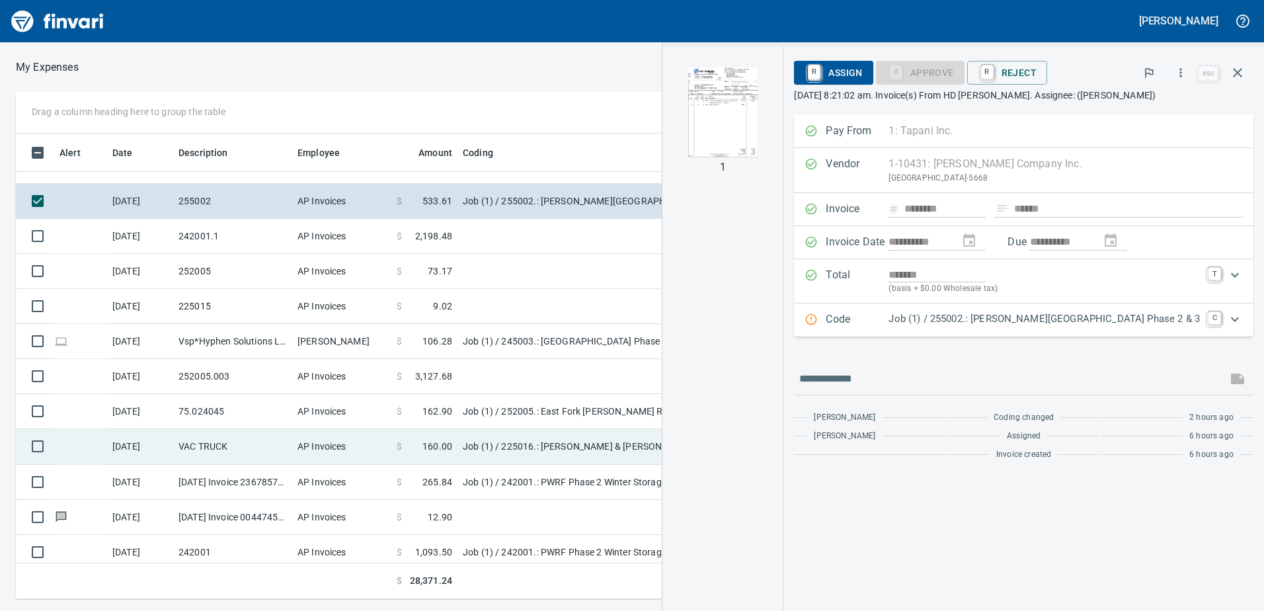
click at [515, 455] on td "Job (1) / 225016.: [PERSON_NAME] & [PERSON_NAME] / 1012. .: General Conditions …" at bounding box center [622, 446] width 331 height 35
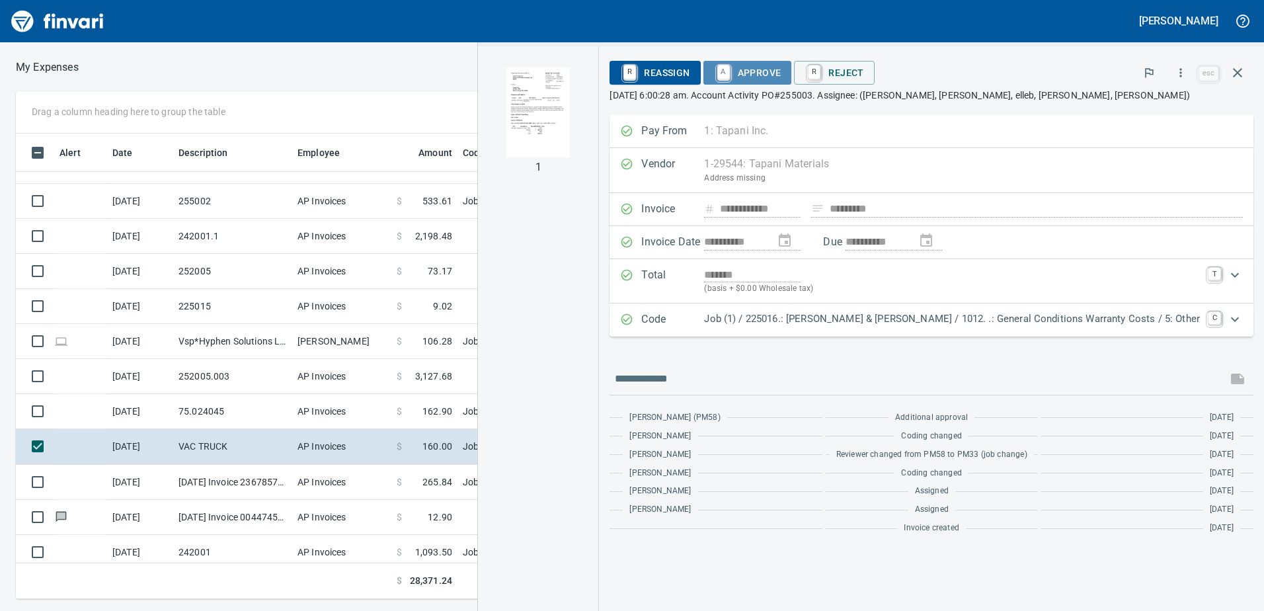
click at [781, 66] on span "A Approve" at bounding box center [747, 72] width 67 height 22
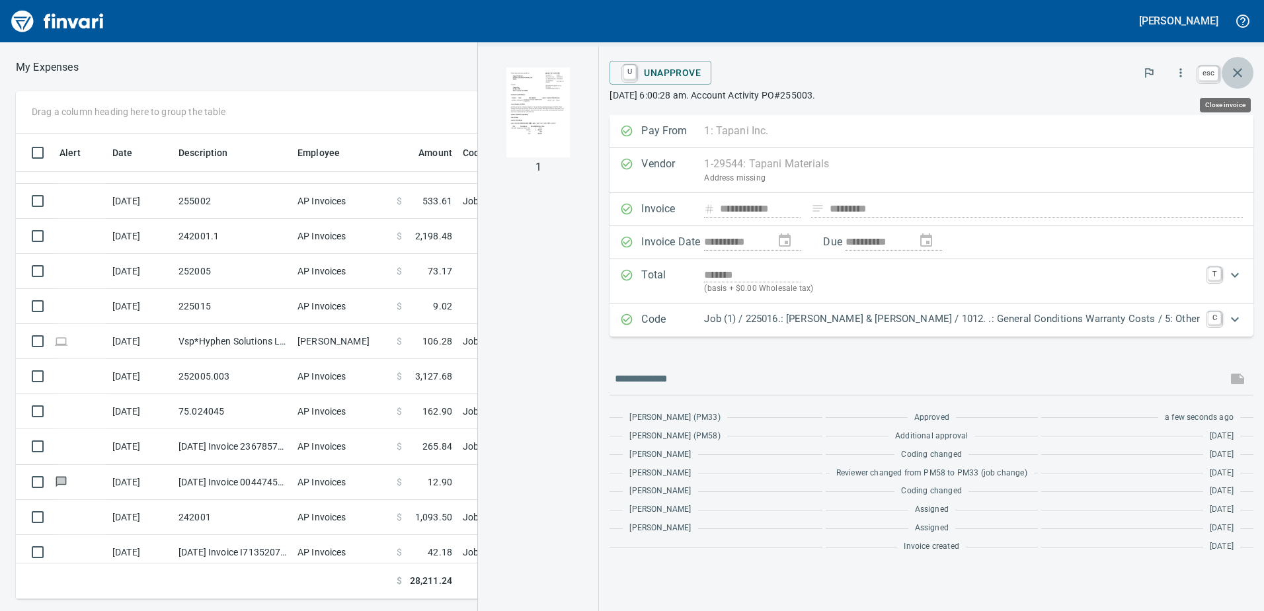
click at [1239, 68] on icon "button" at bounding box center [1237, 73] width 16 height 16
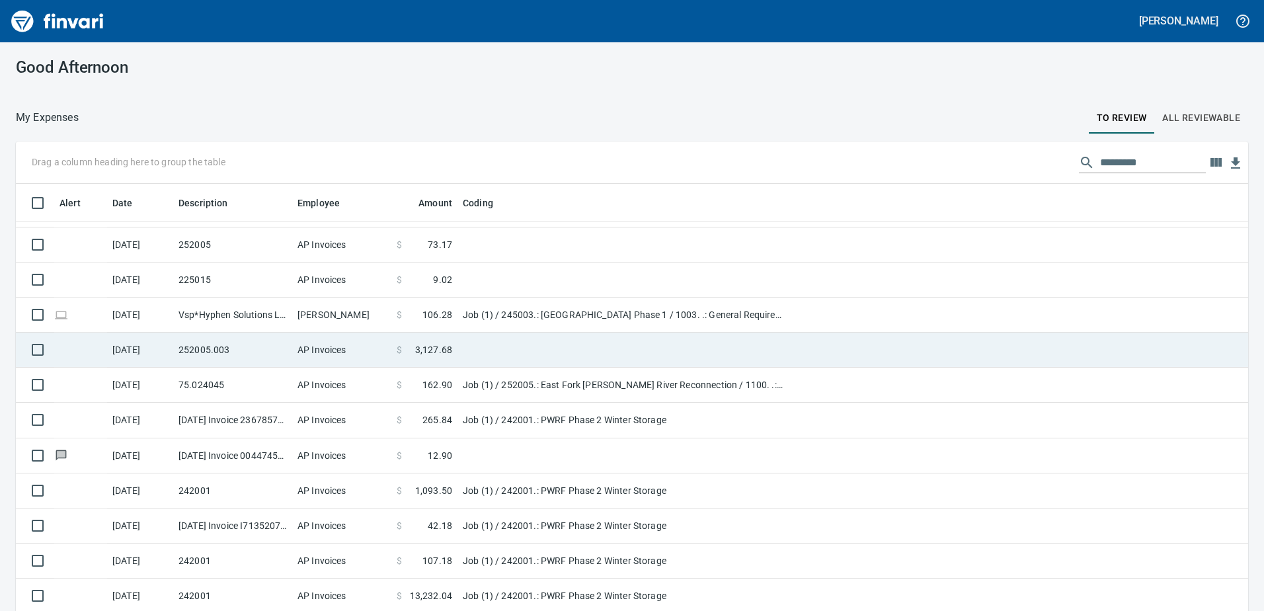
scroll to position [38, 0]
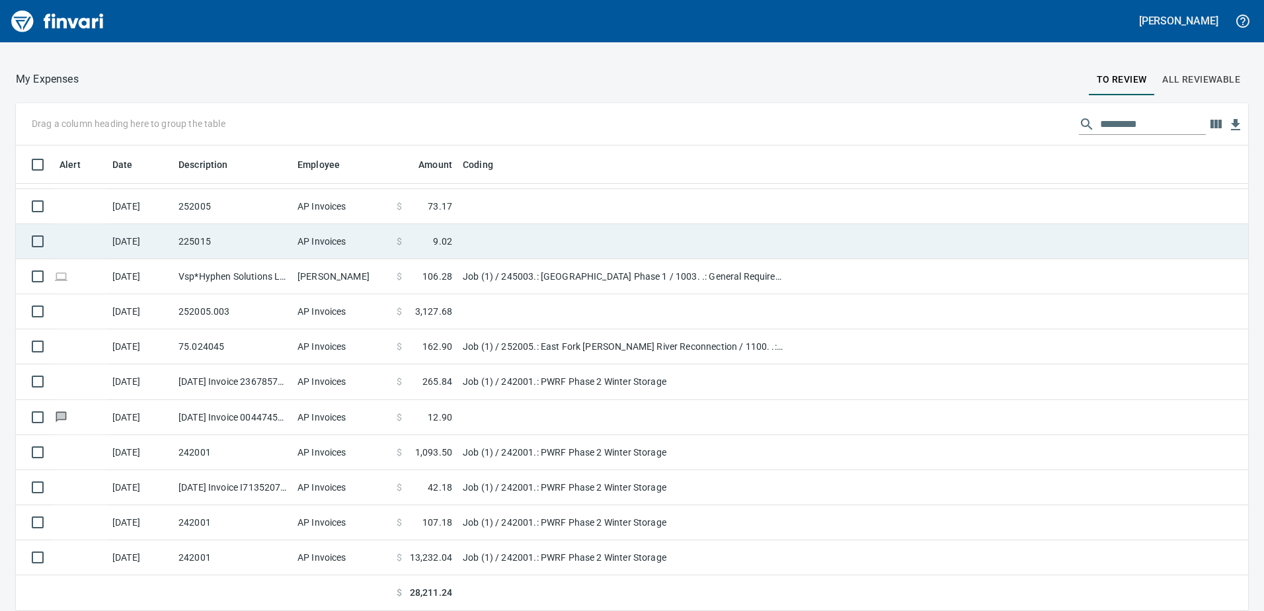
click at [282, 239] on td "225015" at bounding box center [232, 241] width 119 height 35
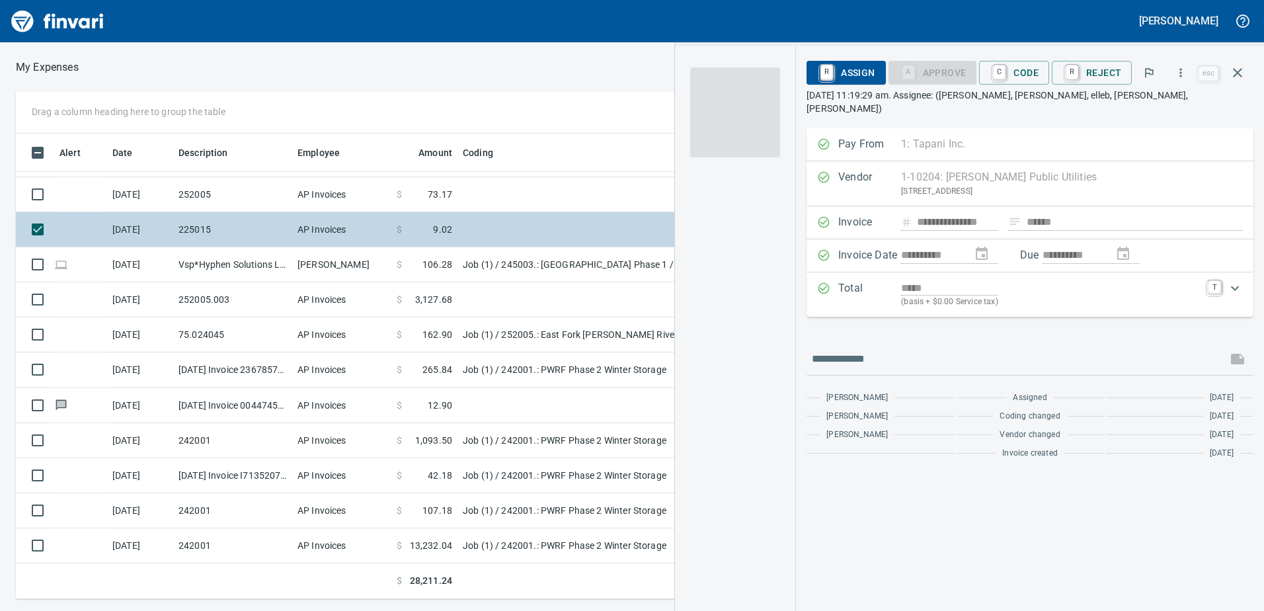
scroll to position [455, 882]
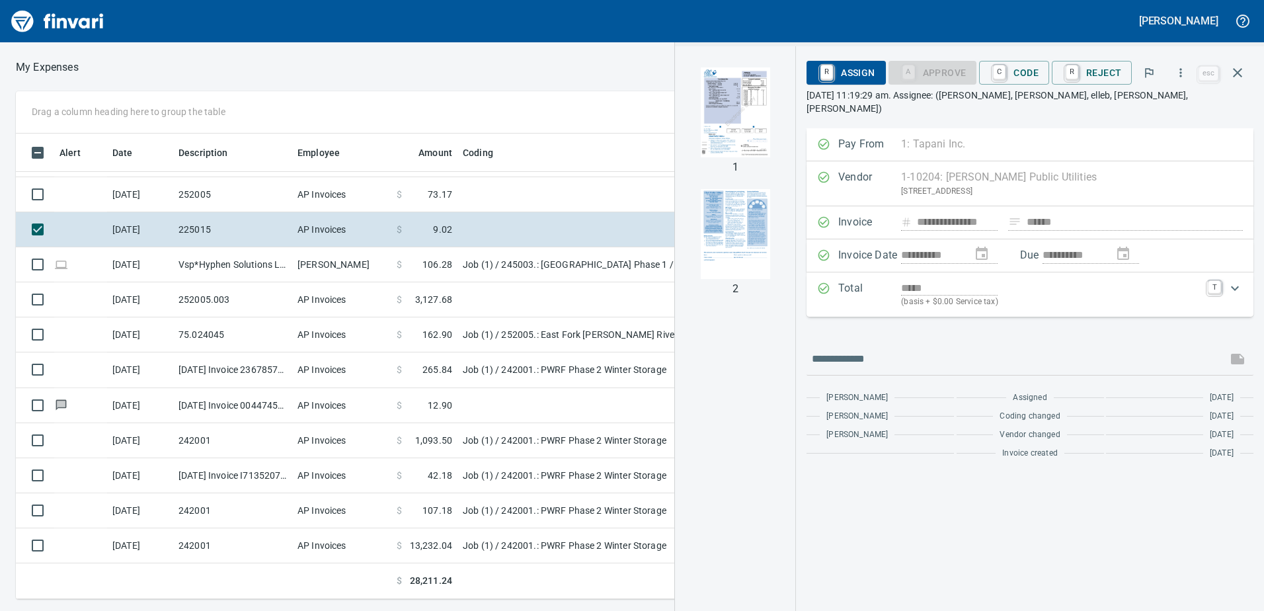
click at [739, 117] on img "button" at bounding box center [735, 112] width 90 height 90
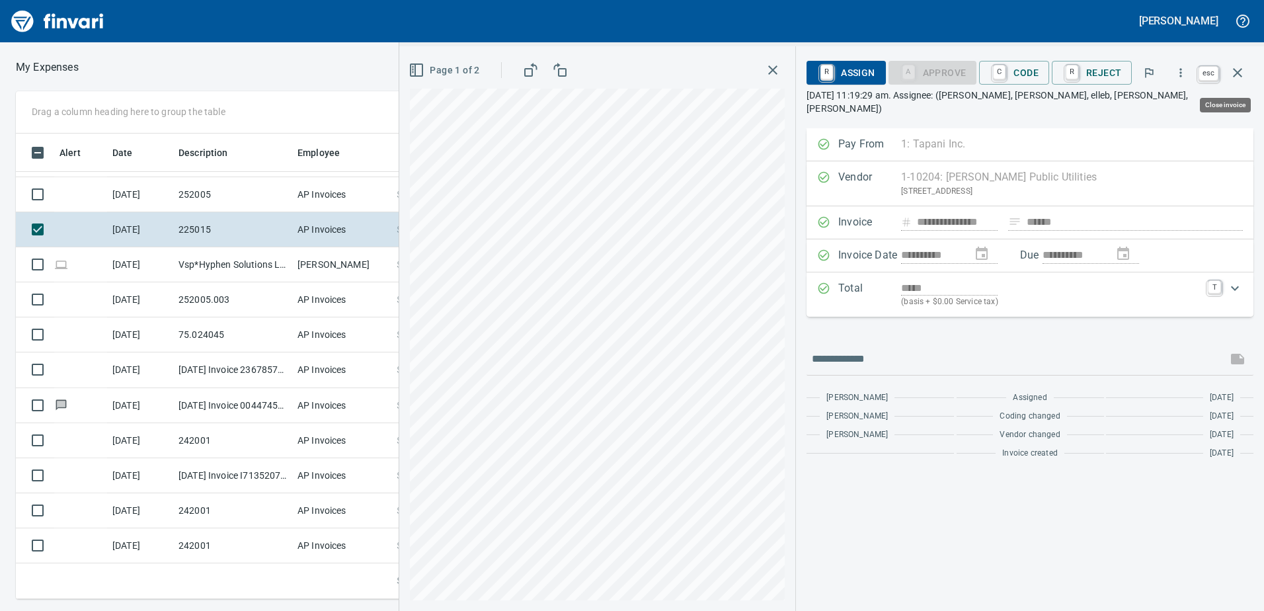
drag, startPoint x: 1241, startPoint y: 70, endPoint x: 1223, endPoint y: 72, distance: 18.0
click at [1240, 70] on icon "button" at bounding box center [1237, 72] width 9 height 9
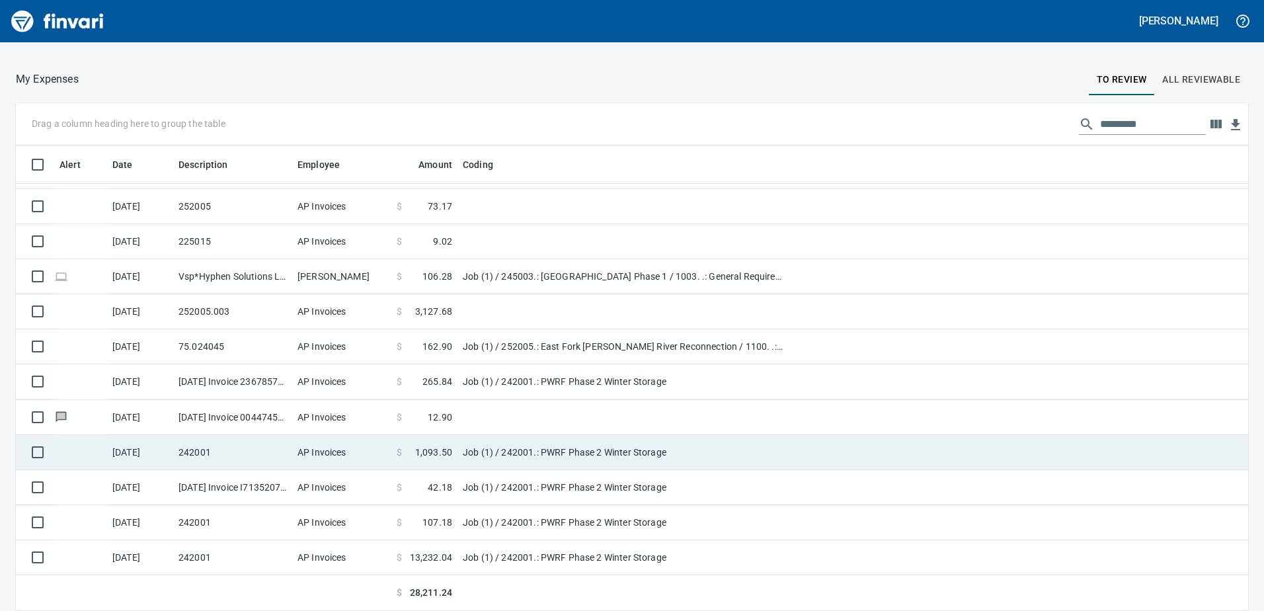
scroll to position [209, 0]
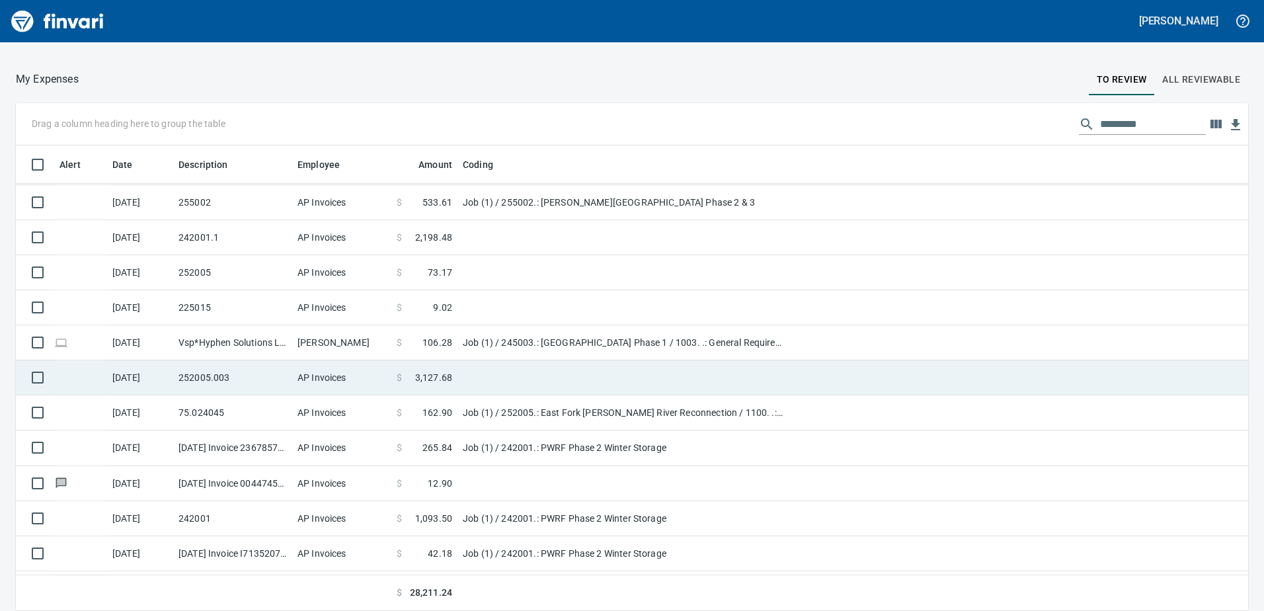
click at [425, 382] on span "3,127.68" at bounding box center [433, 377] width 37 height 13
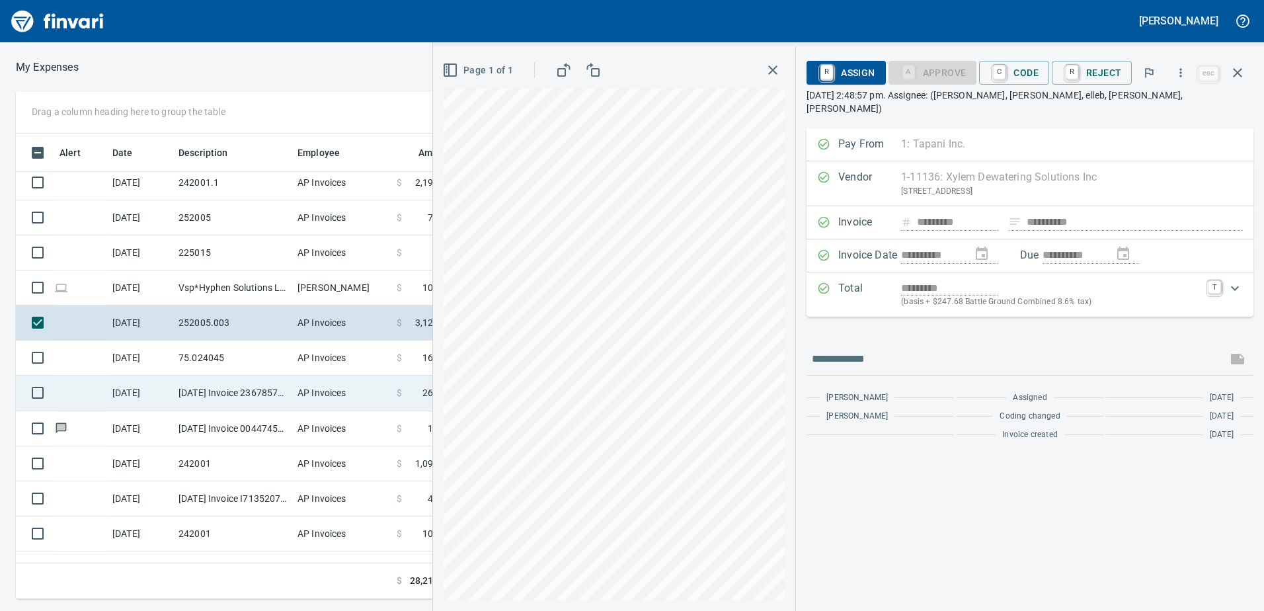
scroll to position [275, 0]
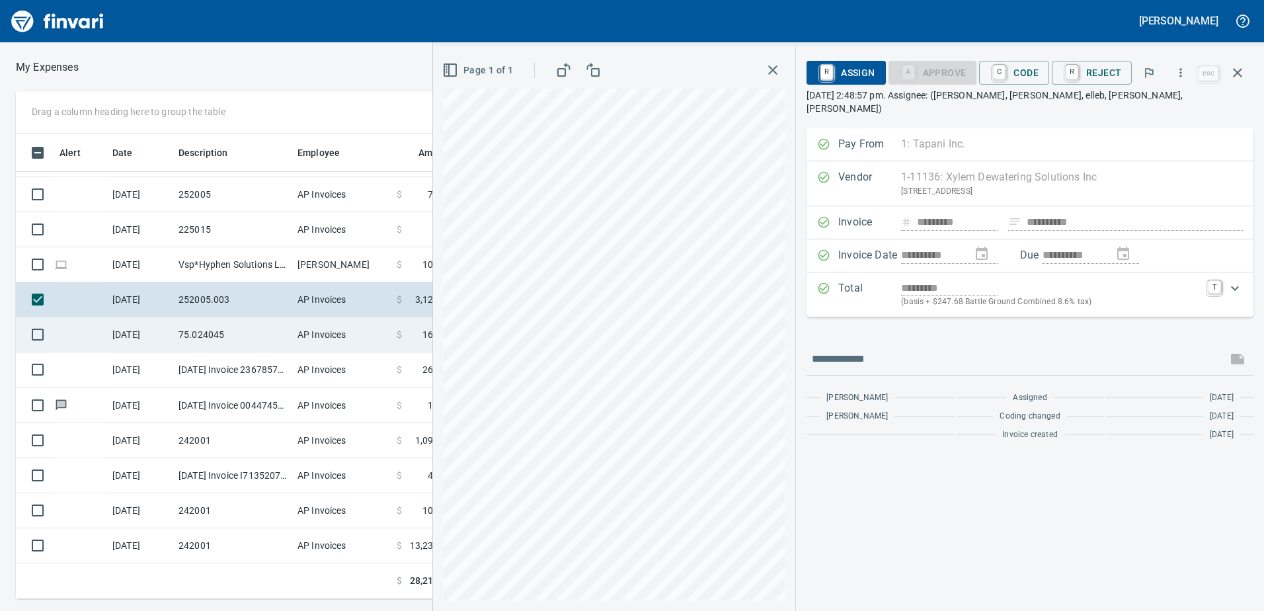
click at [293, 340] on td "AP Invoices" at bounding box center [341, 334] width 99 height 35
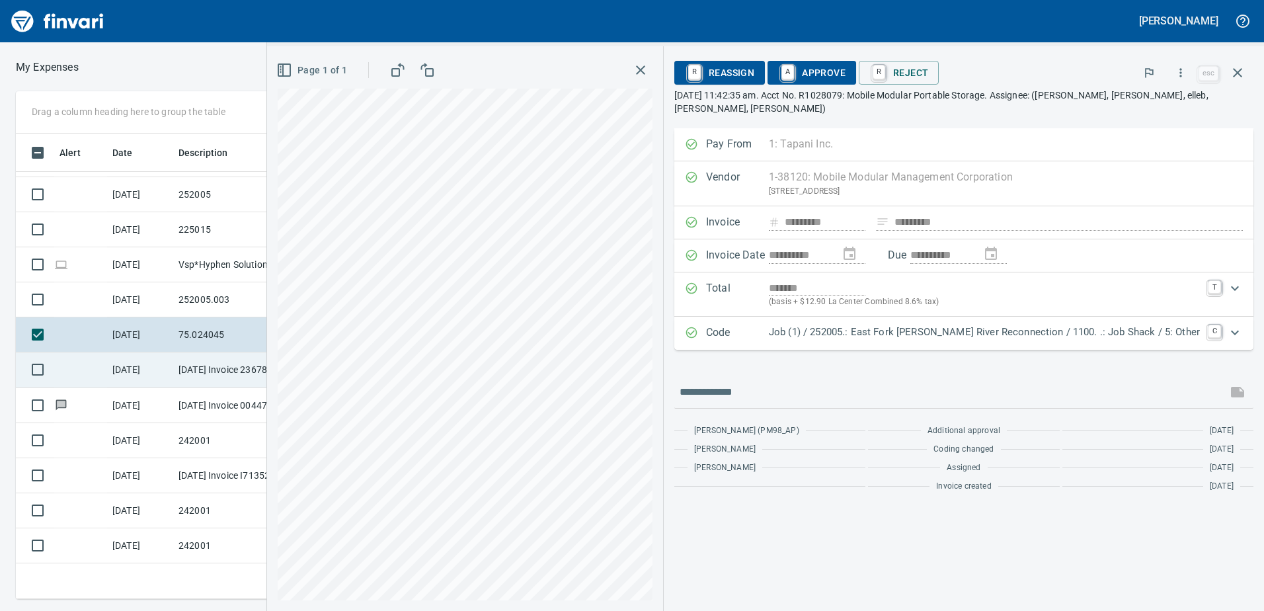
click at [221, 374] on td "[DATE] Invoice 23678571 from Peri Formwork Systems Inc (1-10791)" at bounding box center [232, 369] width 119 height 35
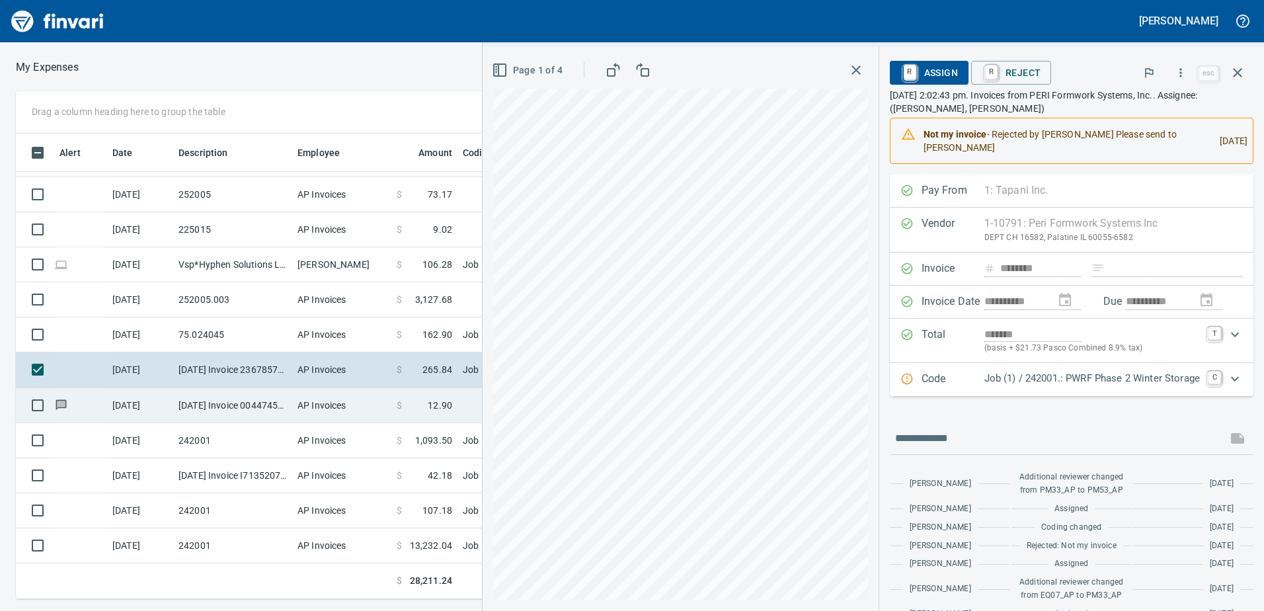
click at [381, 407] on td "AP Invoices" at bounding box center [341, 405] width 99 height 35
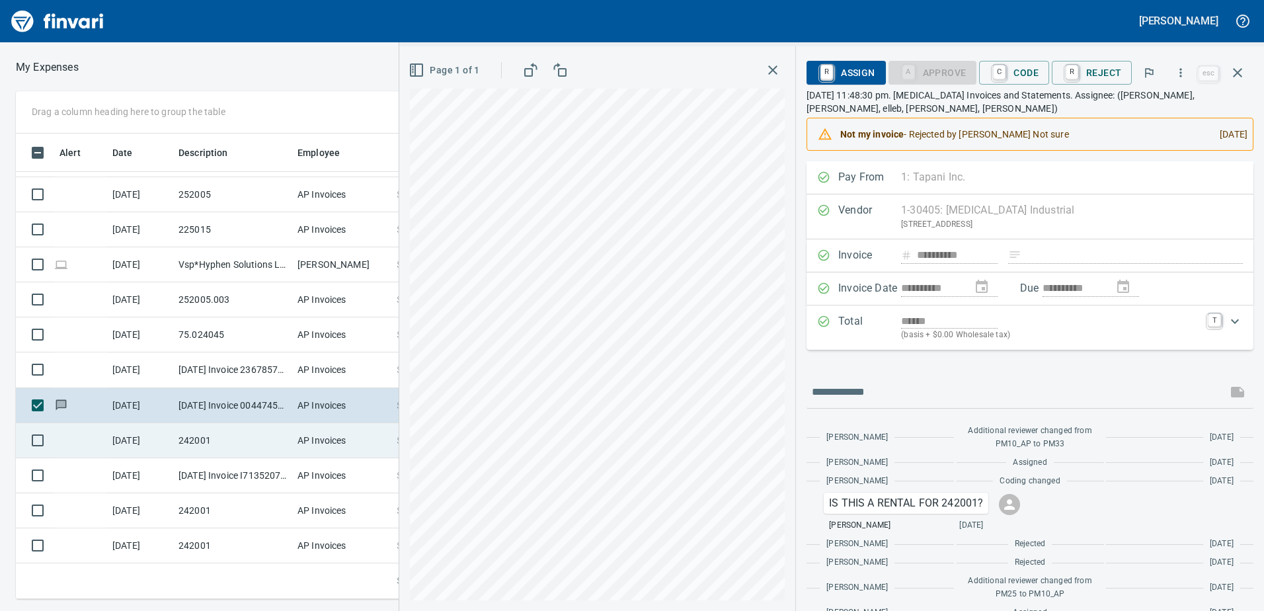
click at [355, 440] on td "AP Invoices" at bounding box center [341, 440] width 99 height 35
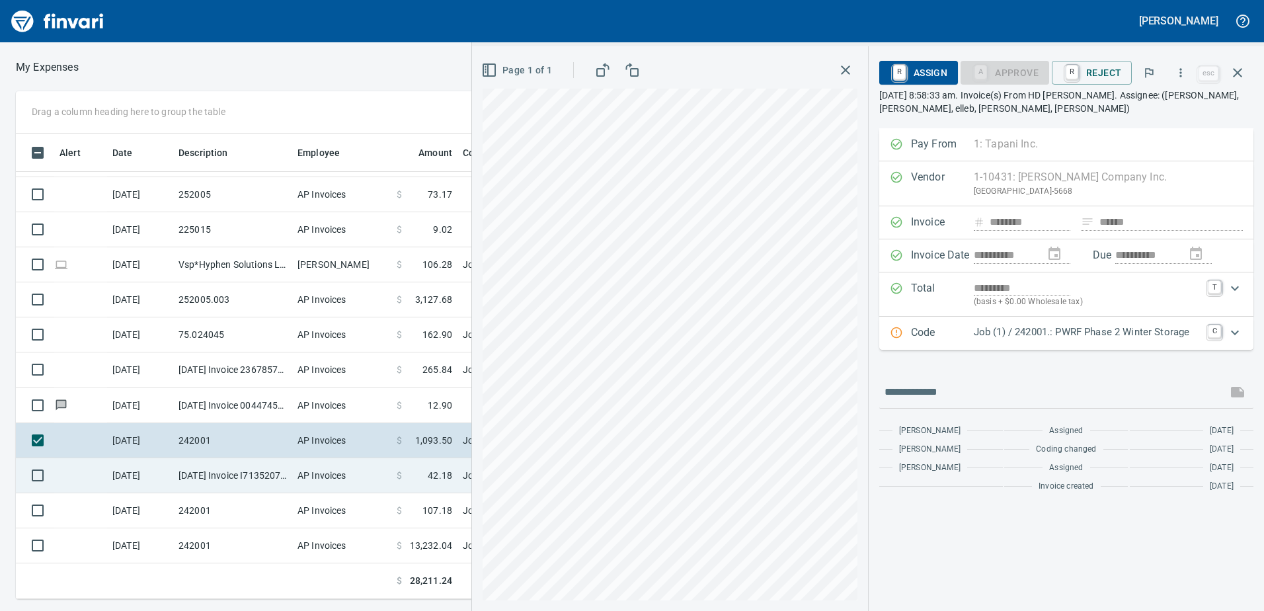
click at [336, 479] on td "AP Invoices" at bounding box center [341, 475] width 99 height 35
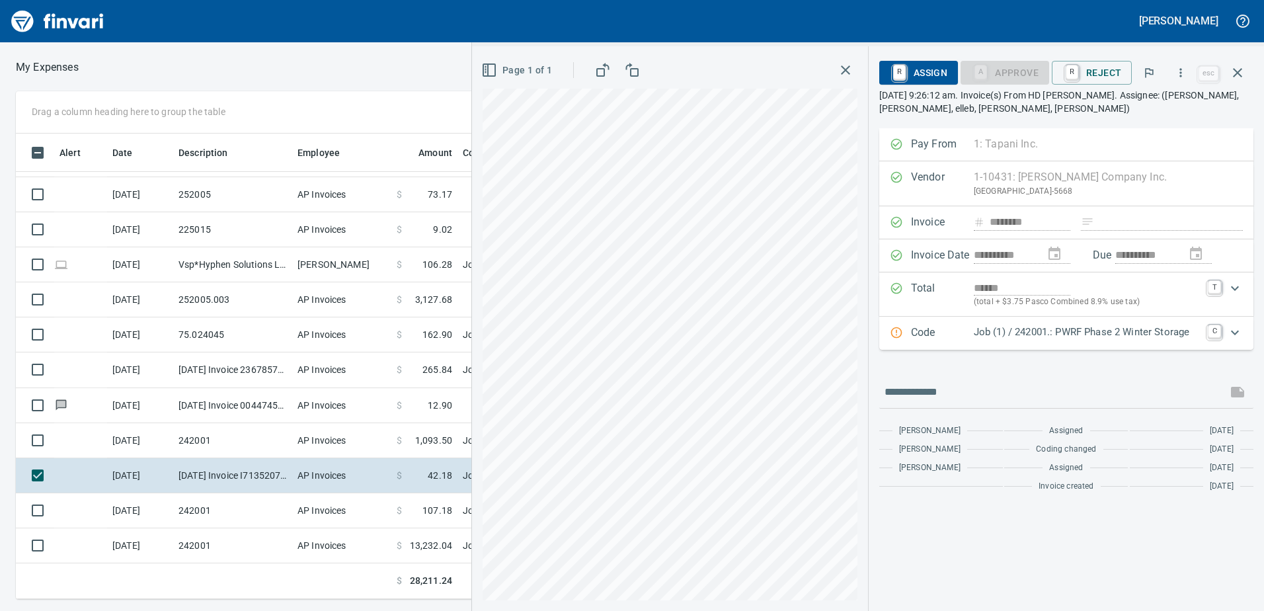
click at [844, 75] on icon "button" at bounding box center [845, 70] width 16 height 16
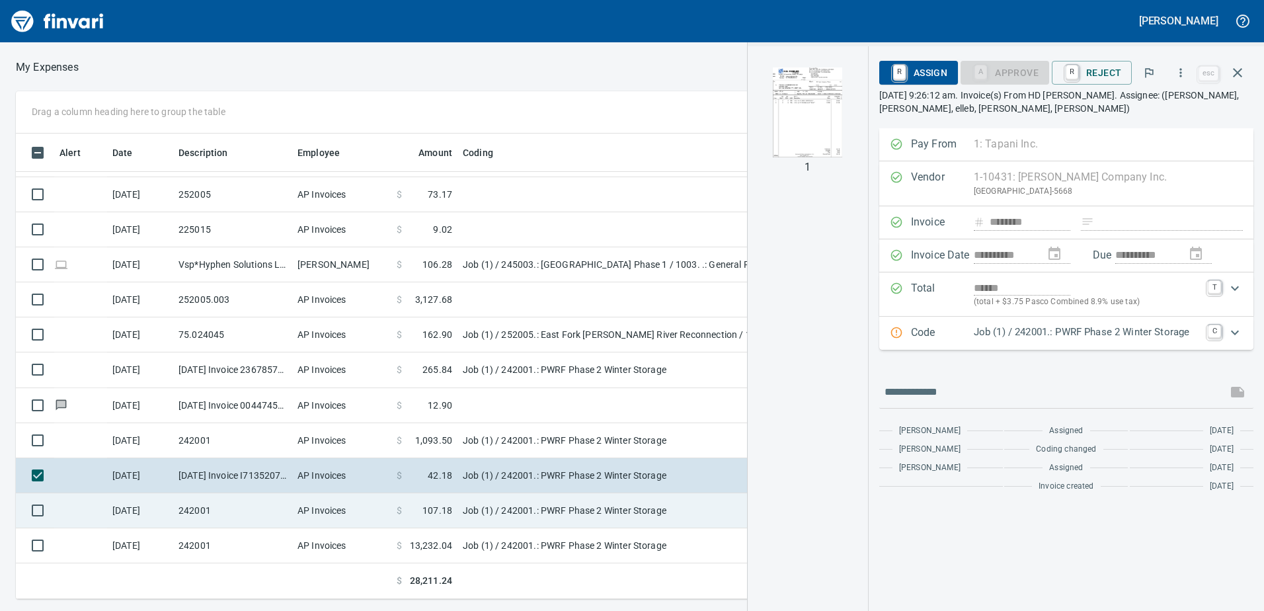
click at [373, 514] on td "AP Invoices" at bounding box center [341, 510] width 99 height 35
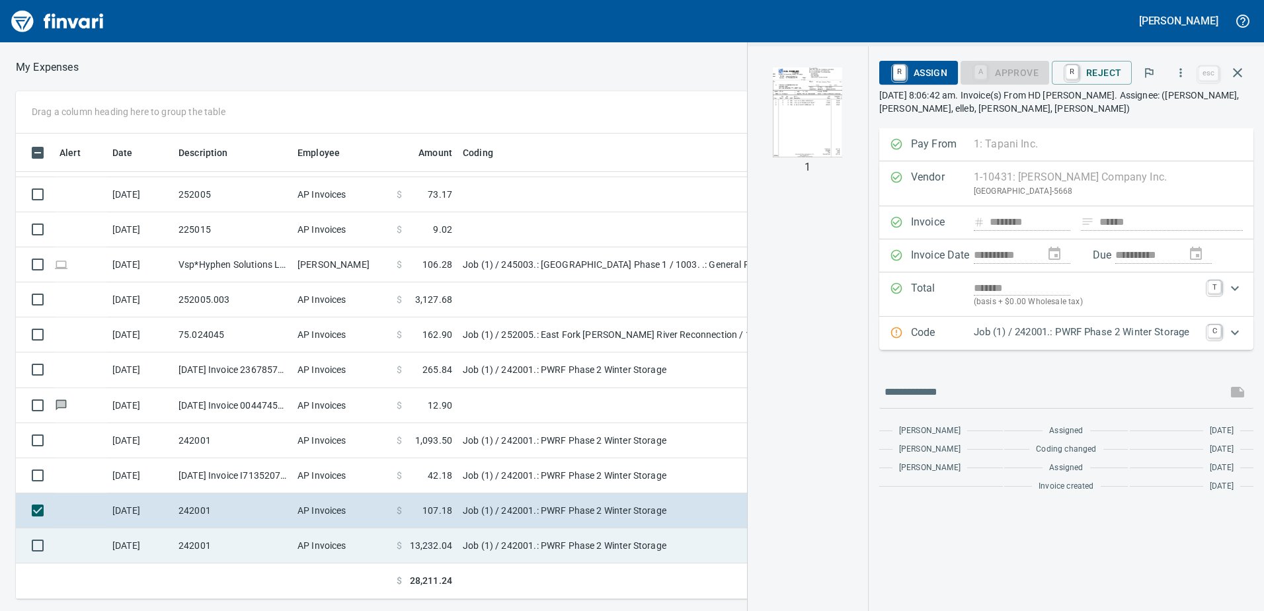
click at [397, 549] on span "$" at bounding box center [399, 545] width 5 height 13
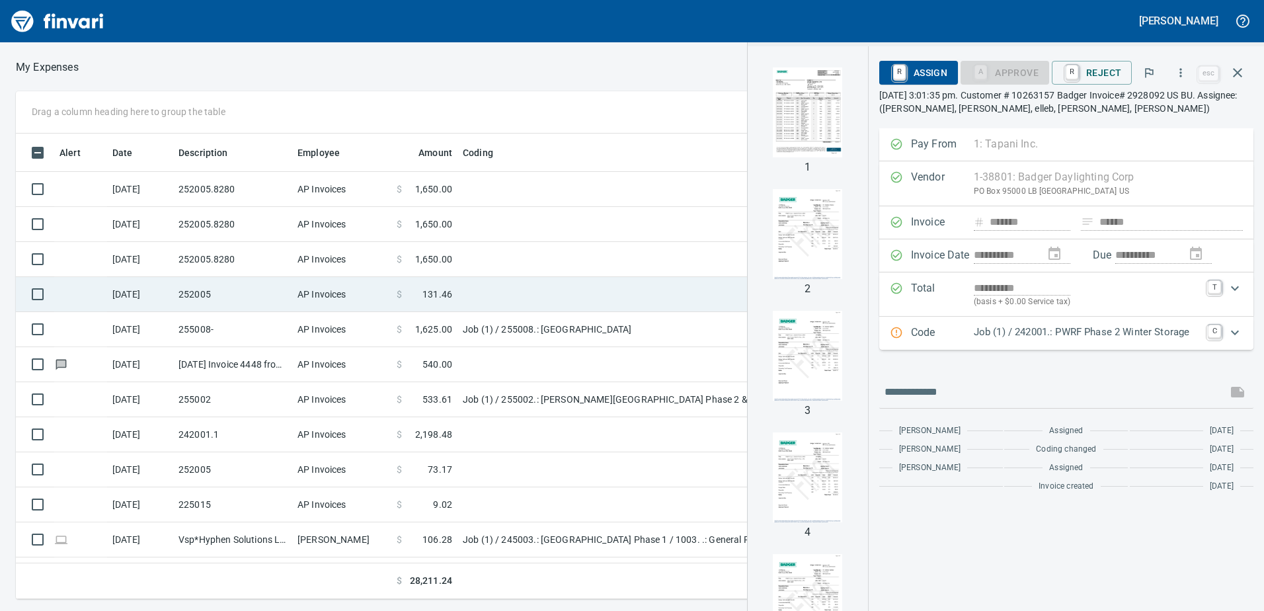
click at [215, 296] on td "252005" at bounding box center [232, 294] width 119 height 35
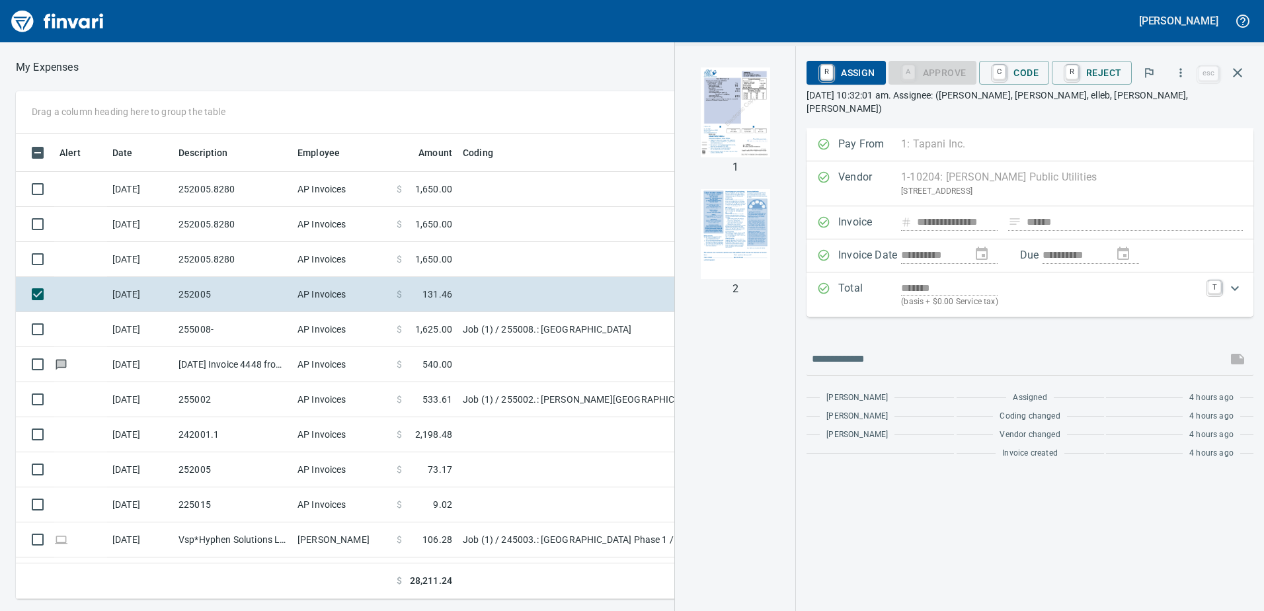
click at [755, 100] on img "button" at bounding box center [735, 112] width 90 height 90
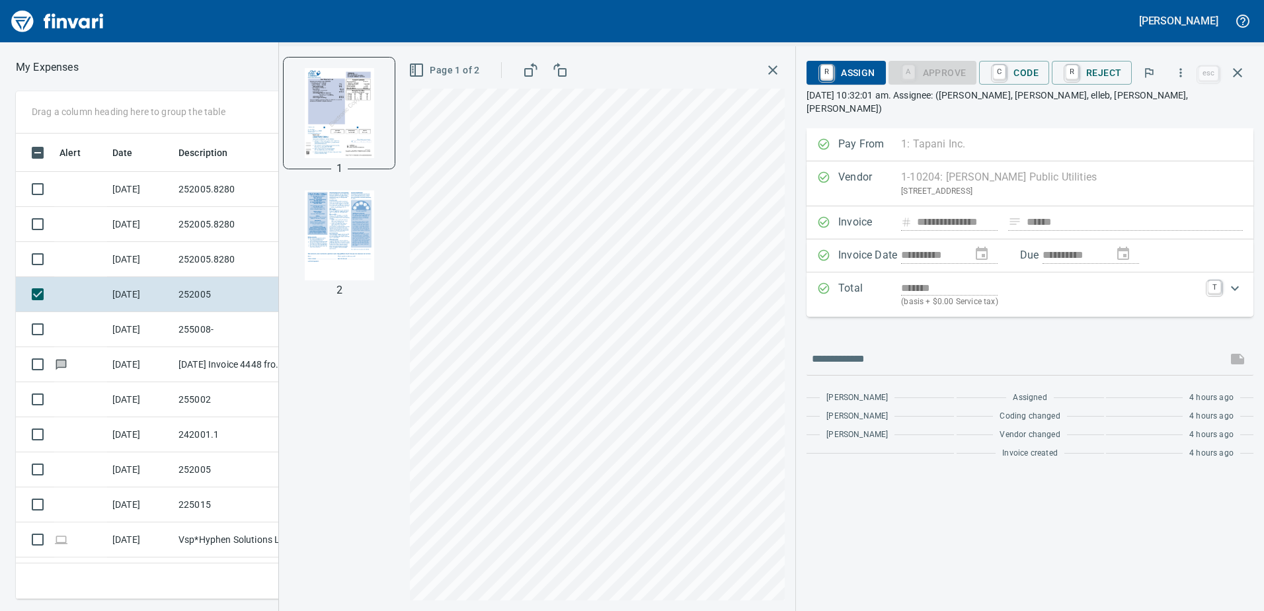
click at [771, 67] on icon "button" at bounding box center [772, 69] width 9 height 9
